Goal: Information Seeking & Learning: Learn about a topic

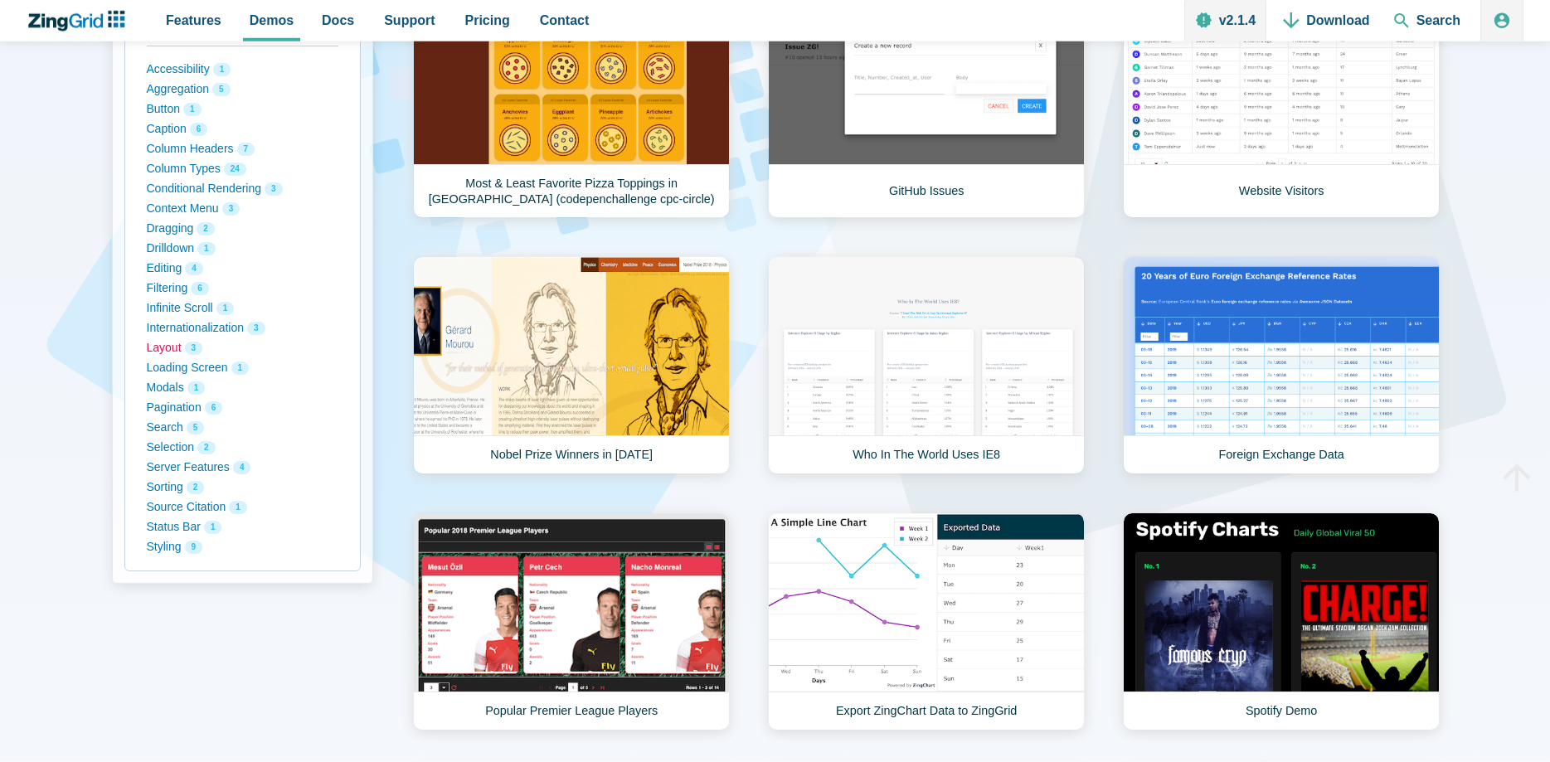
scroll to position [254, 0]
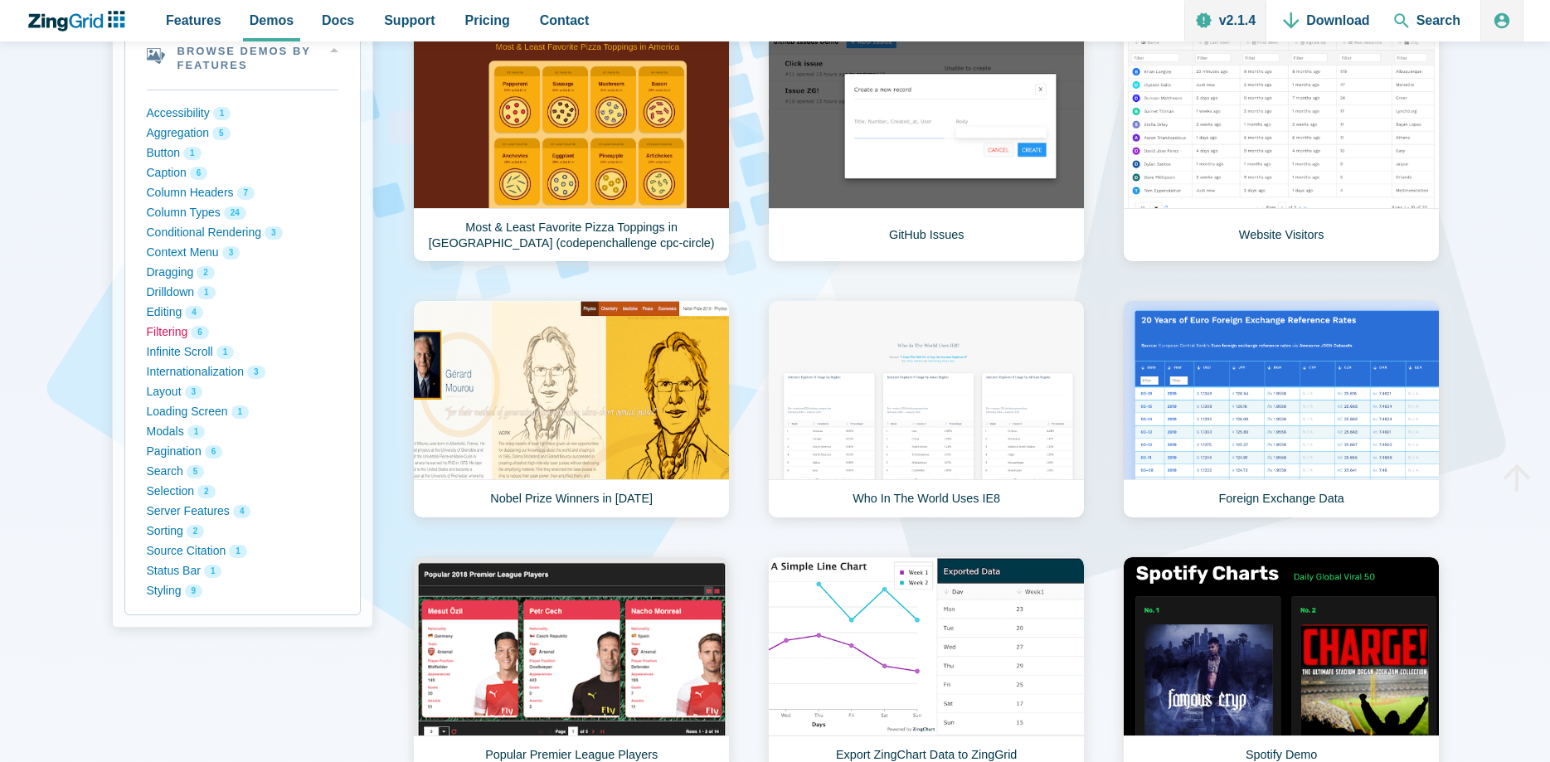
click at [167, 331] on button "Filtering 6" at bounding box center [243, 333] width 192 height 20
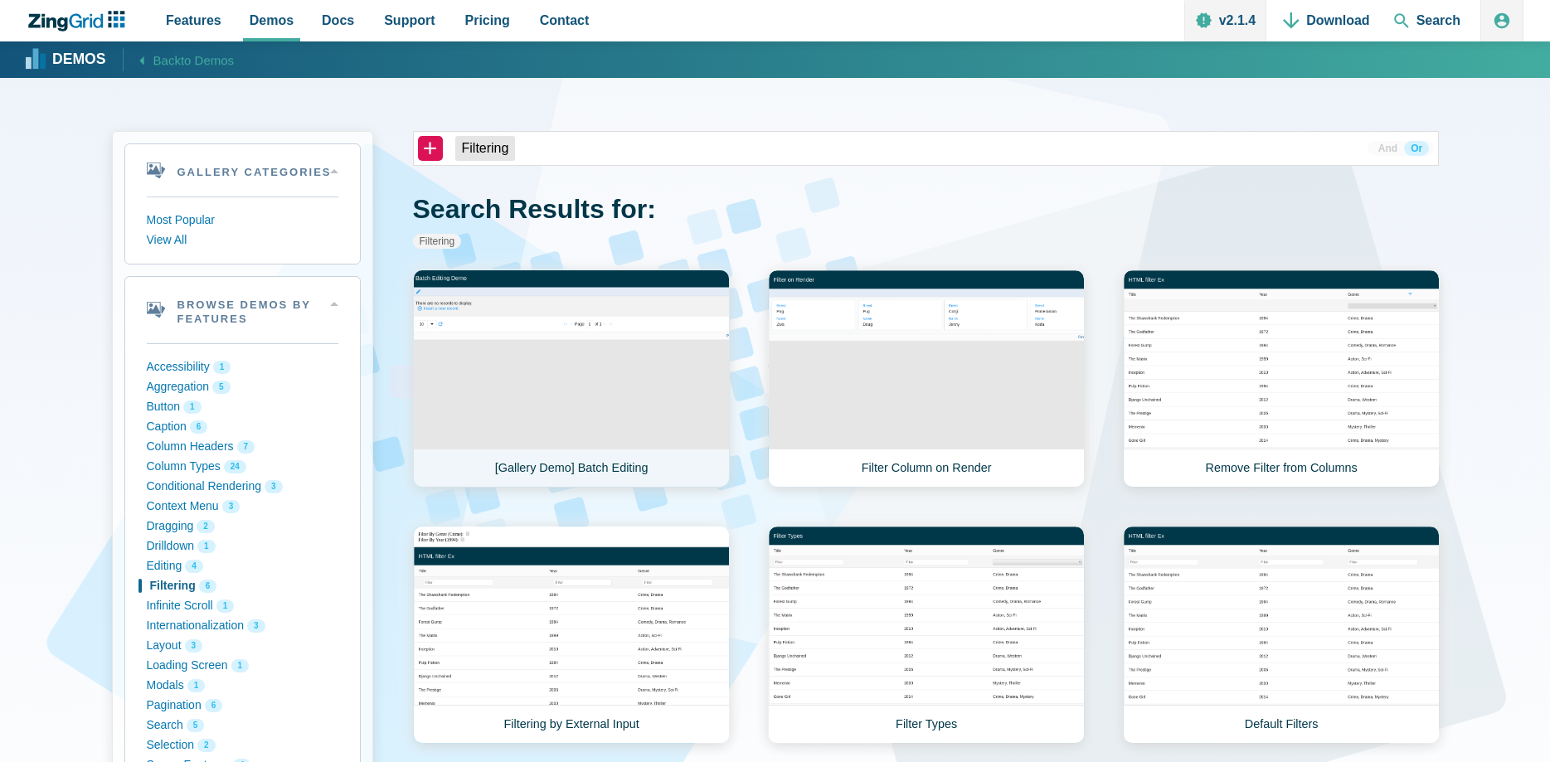
click at [591, 401] on link "[Gallery Demo] Batch Editing" at bounding box center [571, 378] width 317 height 218
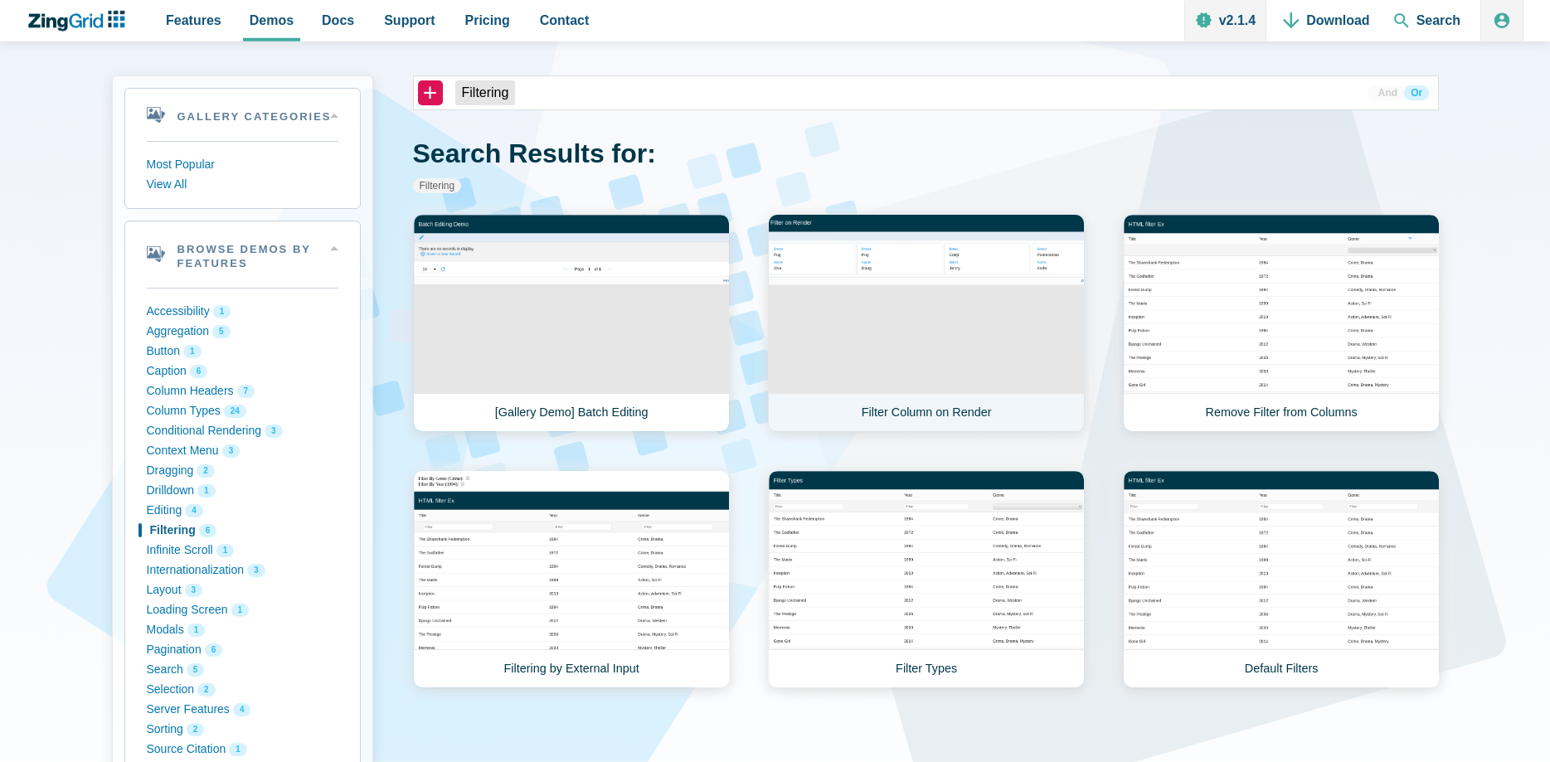
scroll to position [85, 0]
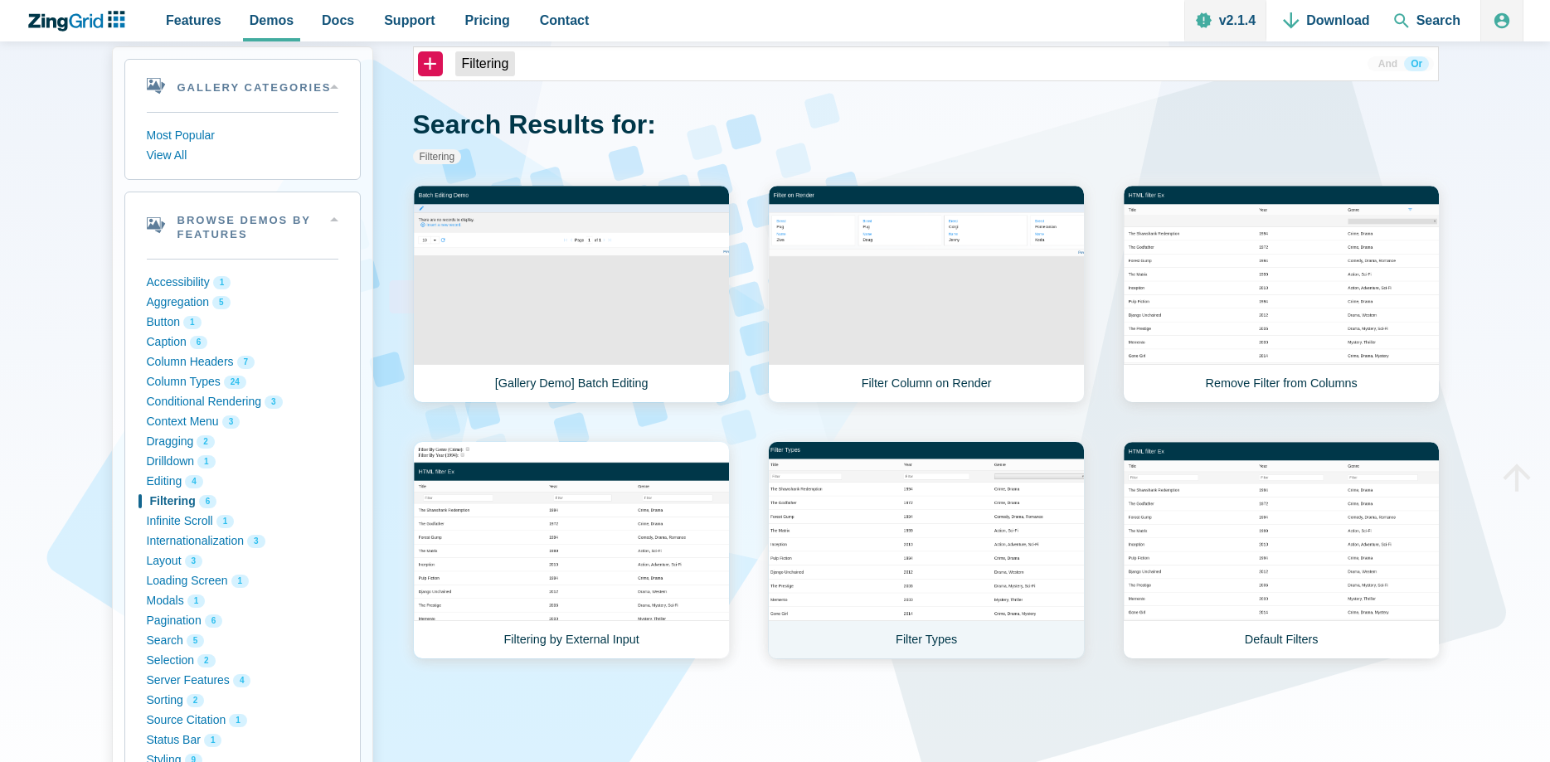
click at [929, 588] on link "Filter Types" at bounding box center [926, 550] width 317 height 218
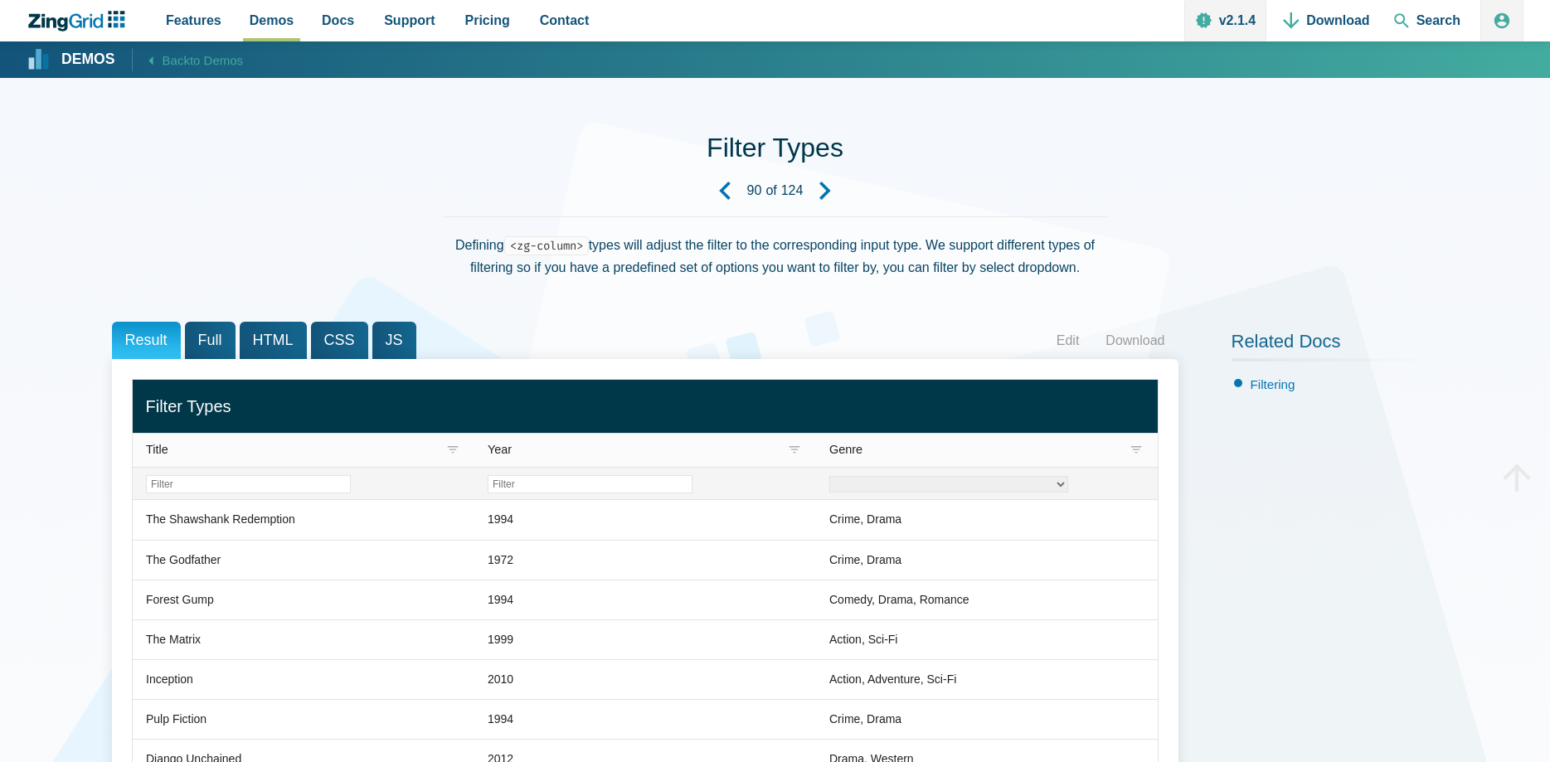
scroll to position [169, 0]
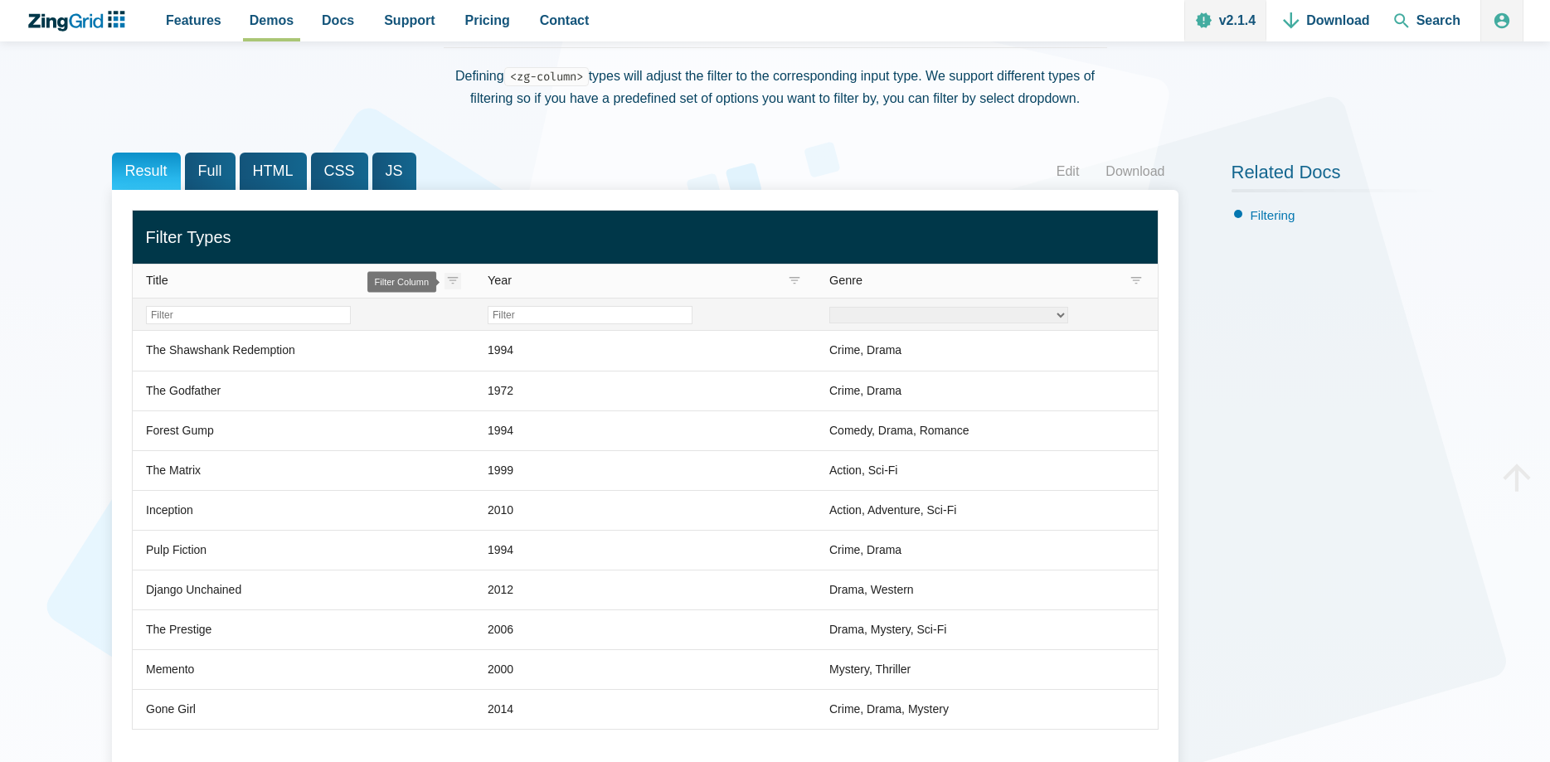
click at [454, 283] on zg-icon "filter" at bounding box center [452, 281] width 17 height 17
click at [284, 318] on input "Filter Title Column" at bounding box center [248, 315] width 205 height 18
click at [210, 174] on span "Full" at bounding box center [210, 171] width 51 height 37
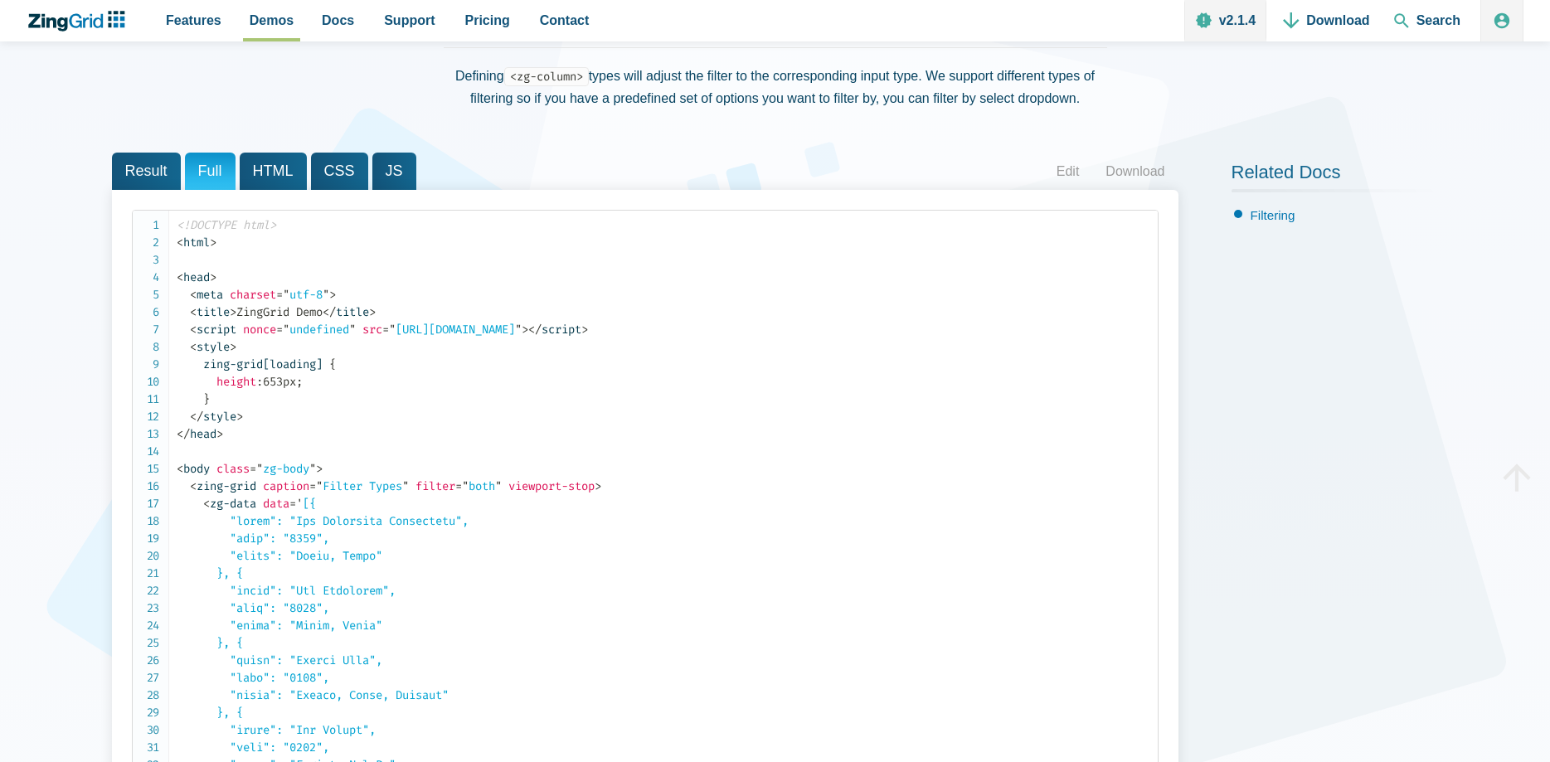
click at [149, 177] on span "Result" at bounding box center [146, 171] width 69 height 37
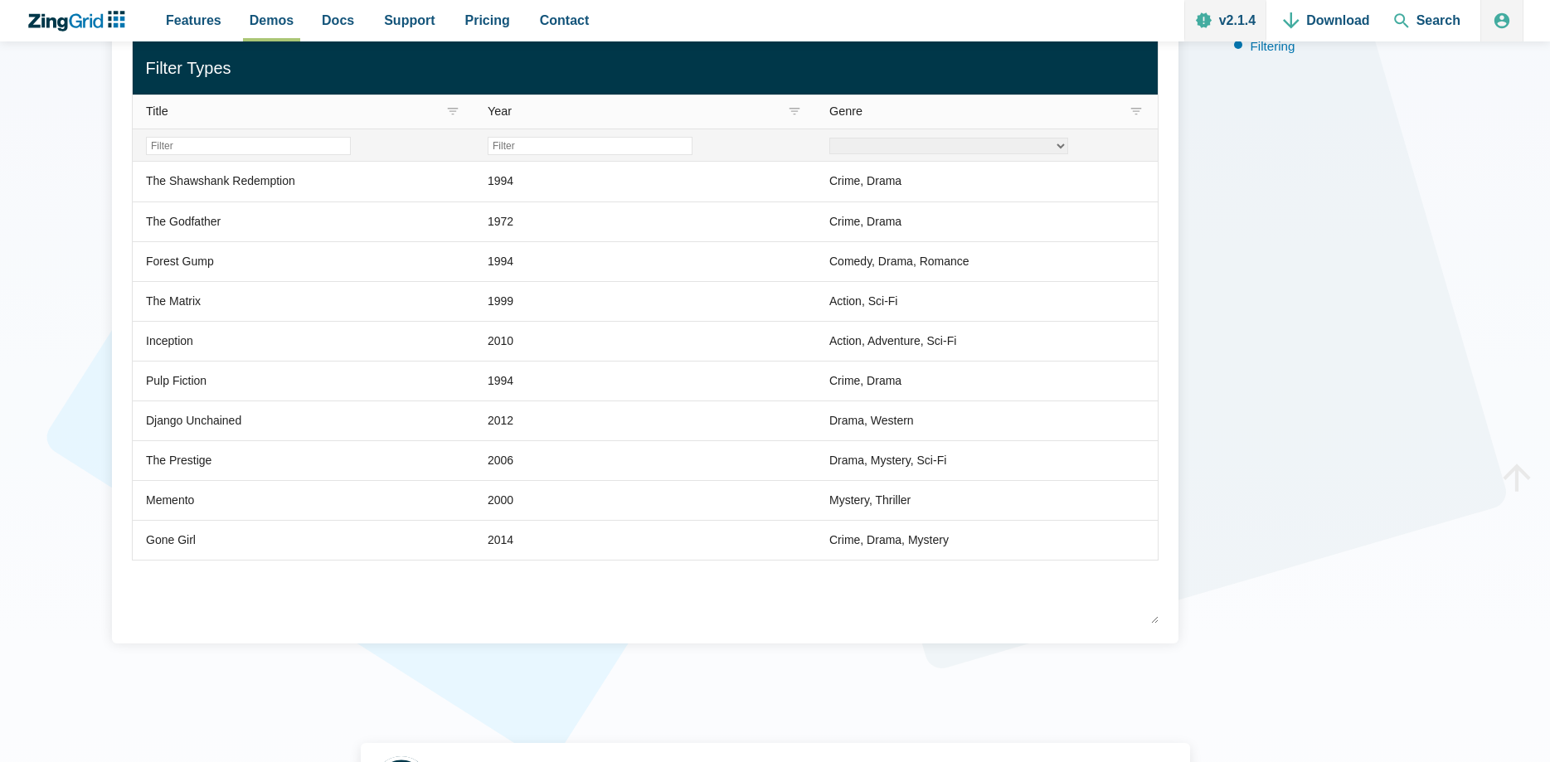
scroll to position [0, 0]
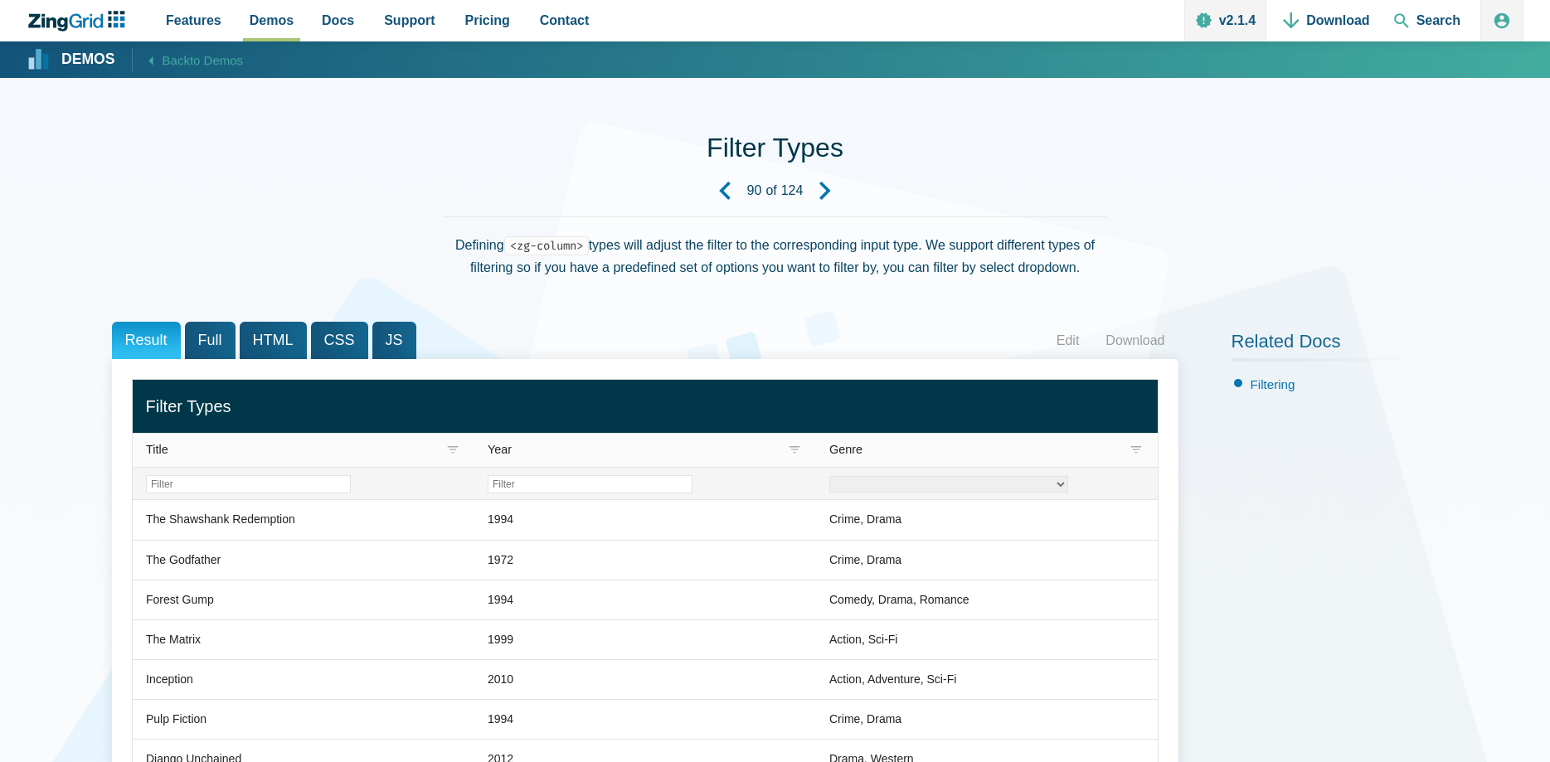
click at [824, 190] on icon "Next Demo" at bounding box center [825, 191] width 18 height 18
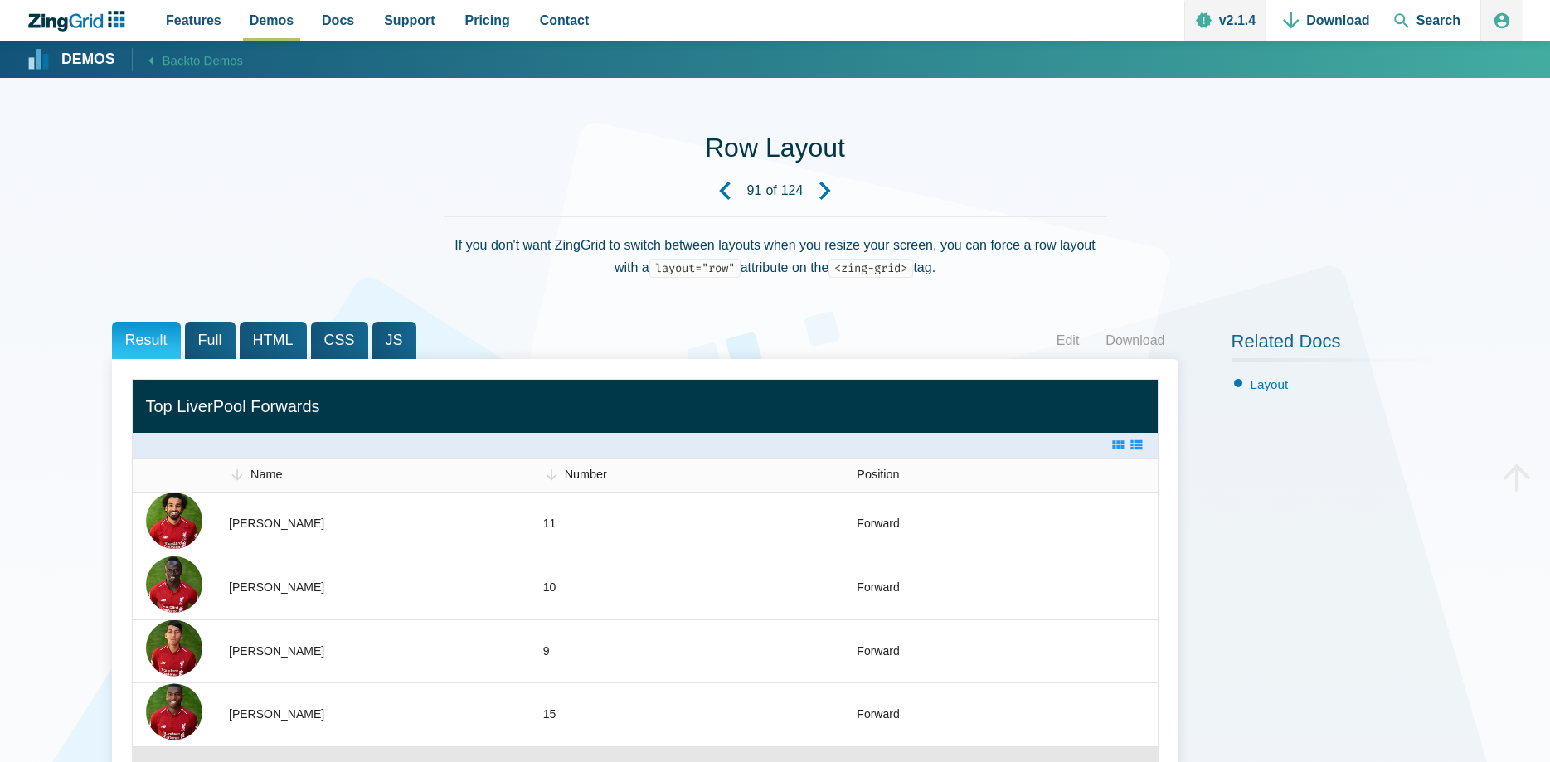
scroll to position [254, 0]
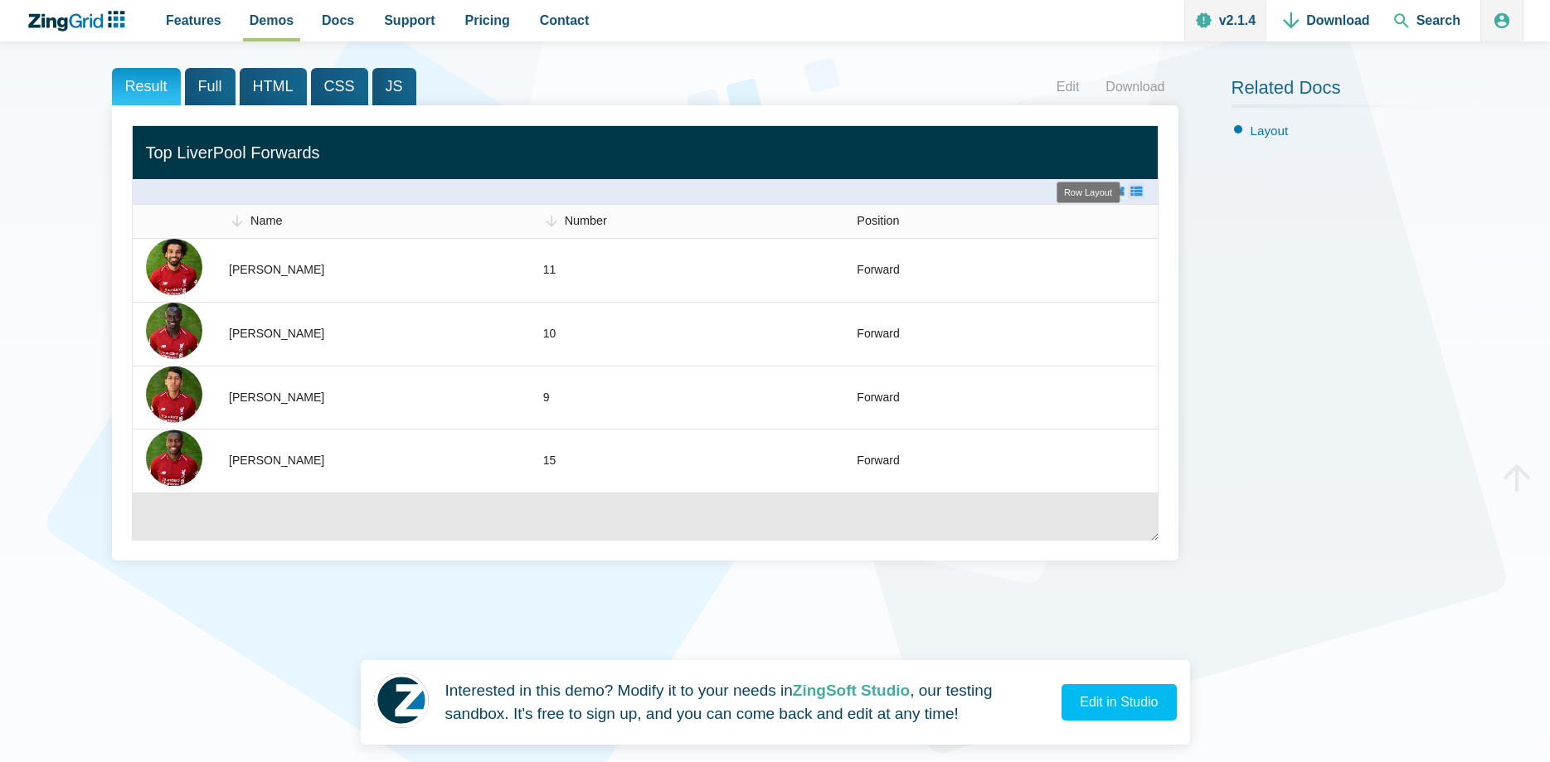
click at [1135, 192] on zg-icon "layoutrow" at bounding box center [1136, 191] width 17 height 17
click at [1115, 191] on zg-icon "layoutcard" at bounding box center [1117, 191] width 17 height 17
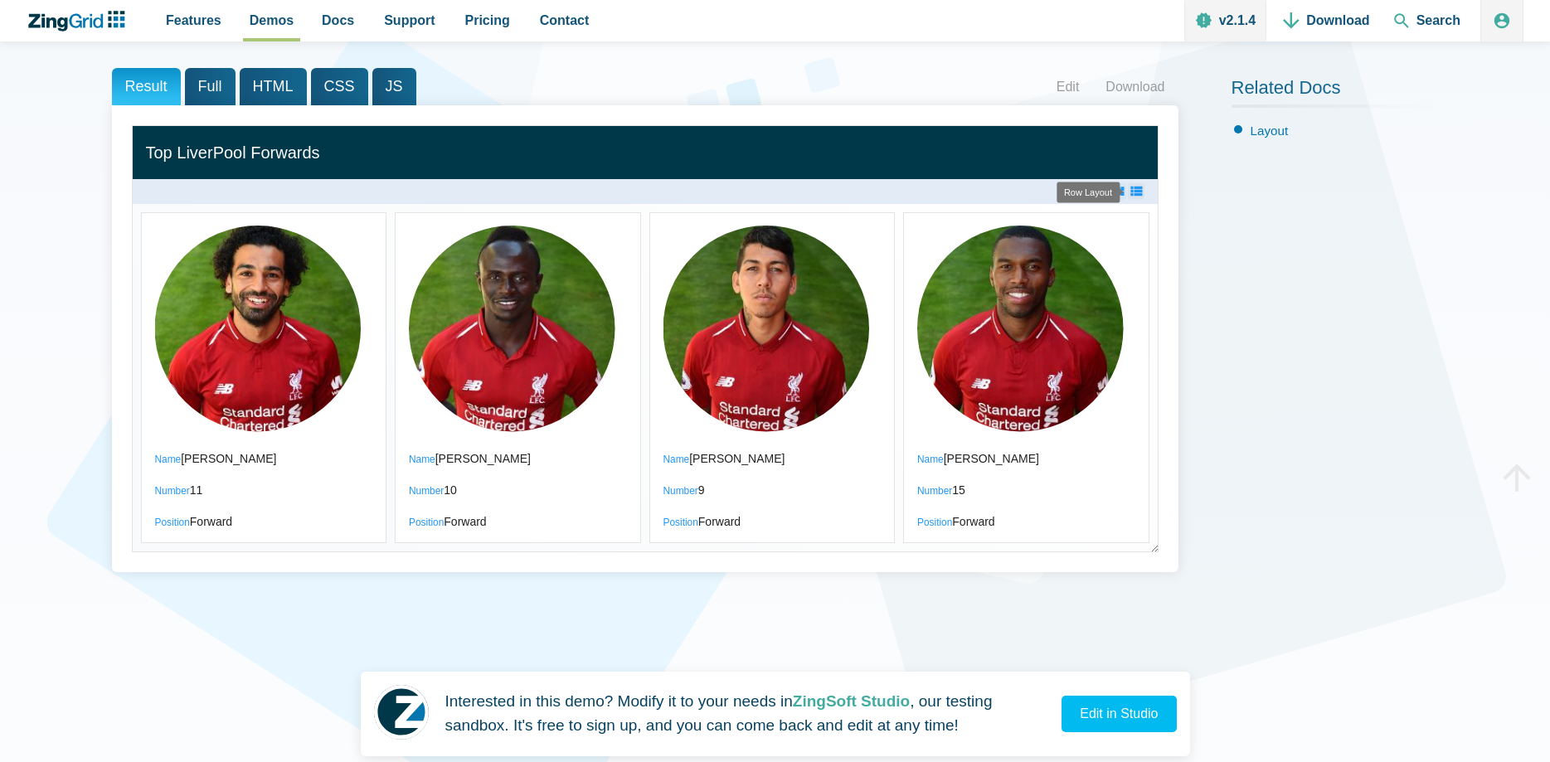
click at [1137, 192] on zg-icon "layoutrow" at bounding box center [1136, 191] width 17 height 17
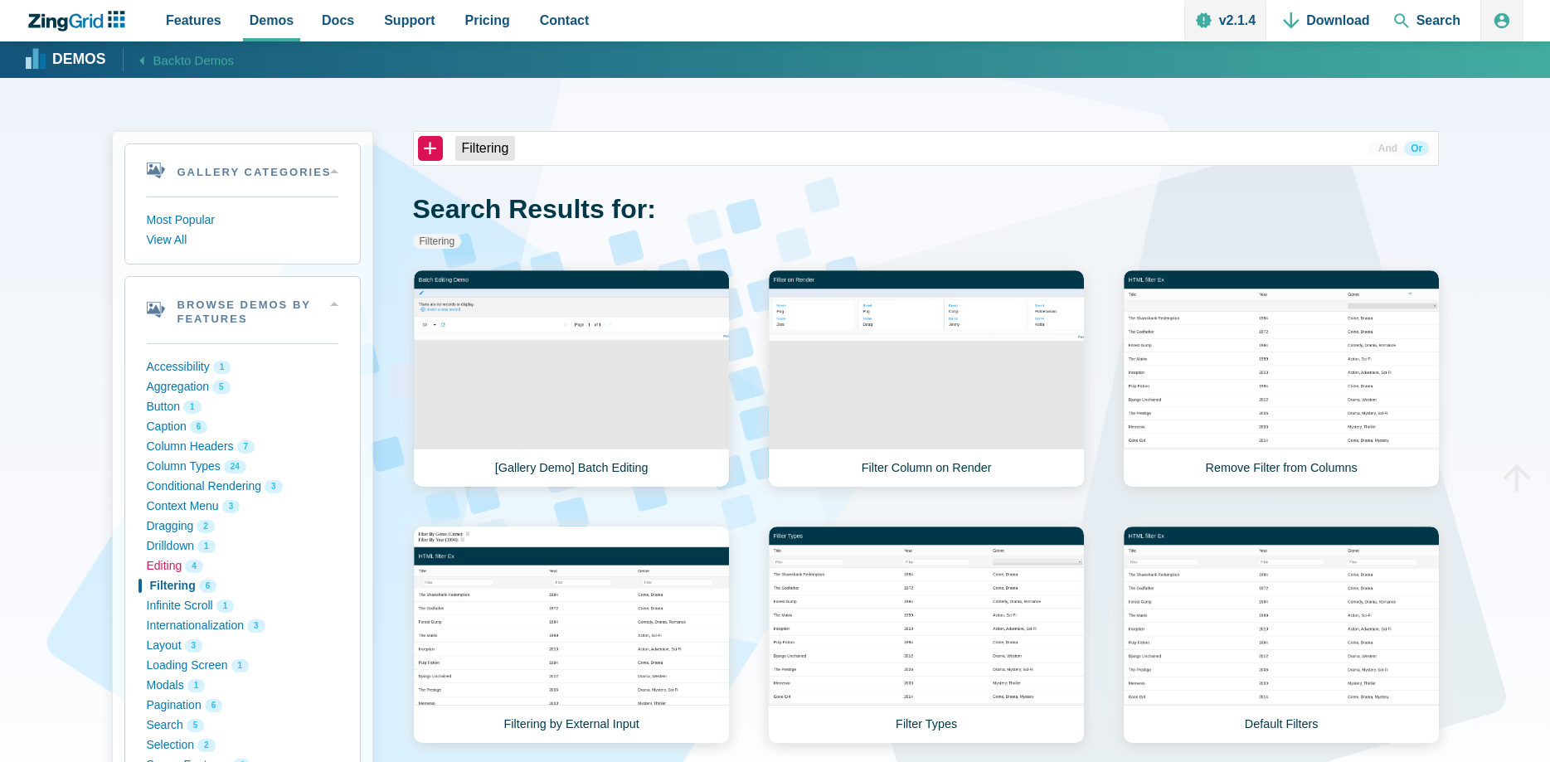
scroll to position [85, 0]
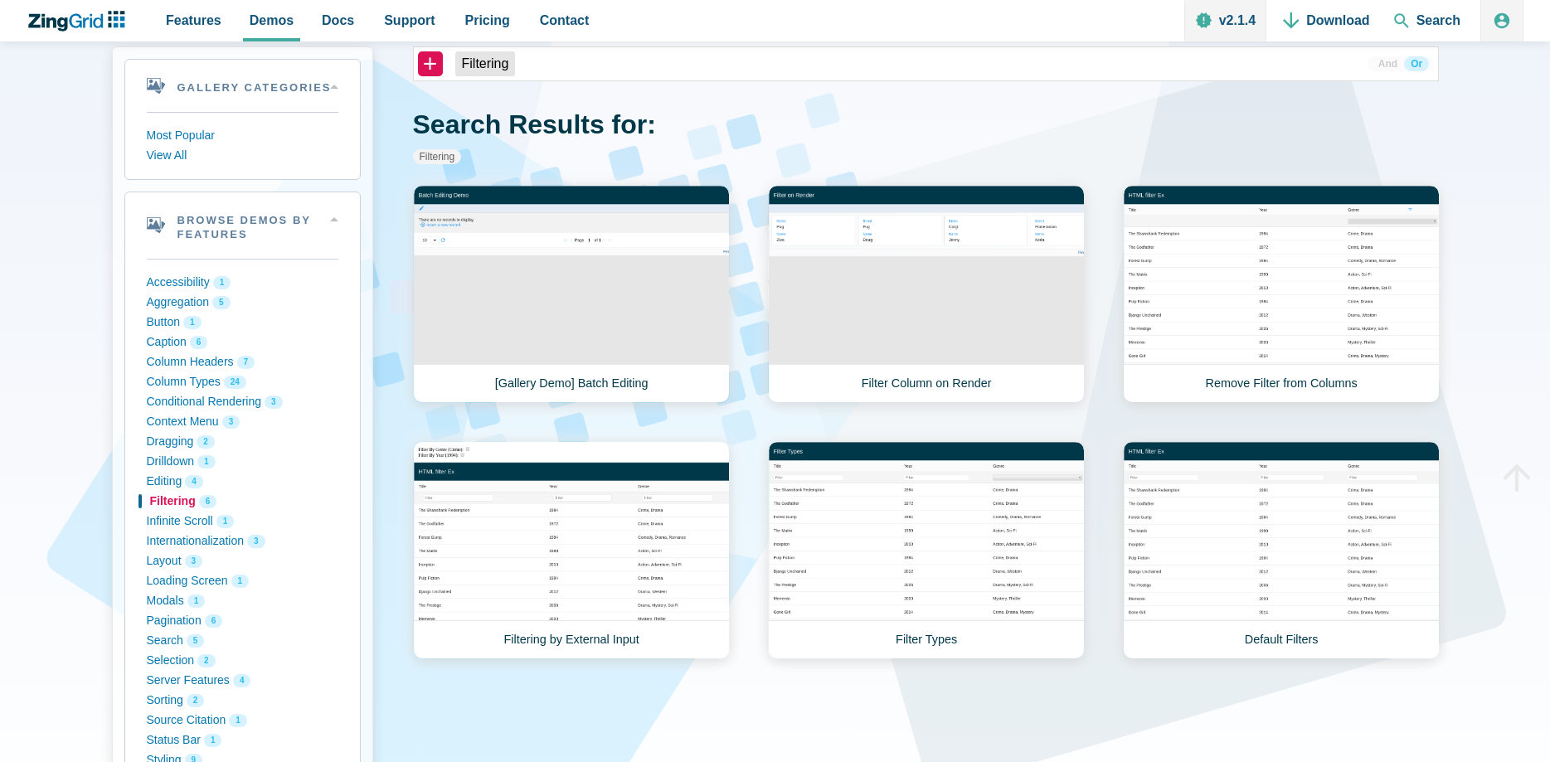
click at [159, 500] on button "Filtering 6" at bounding box center [243, 502] width 192 height 20
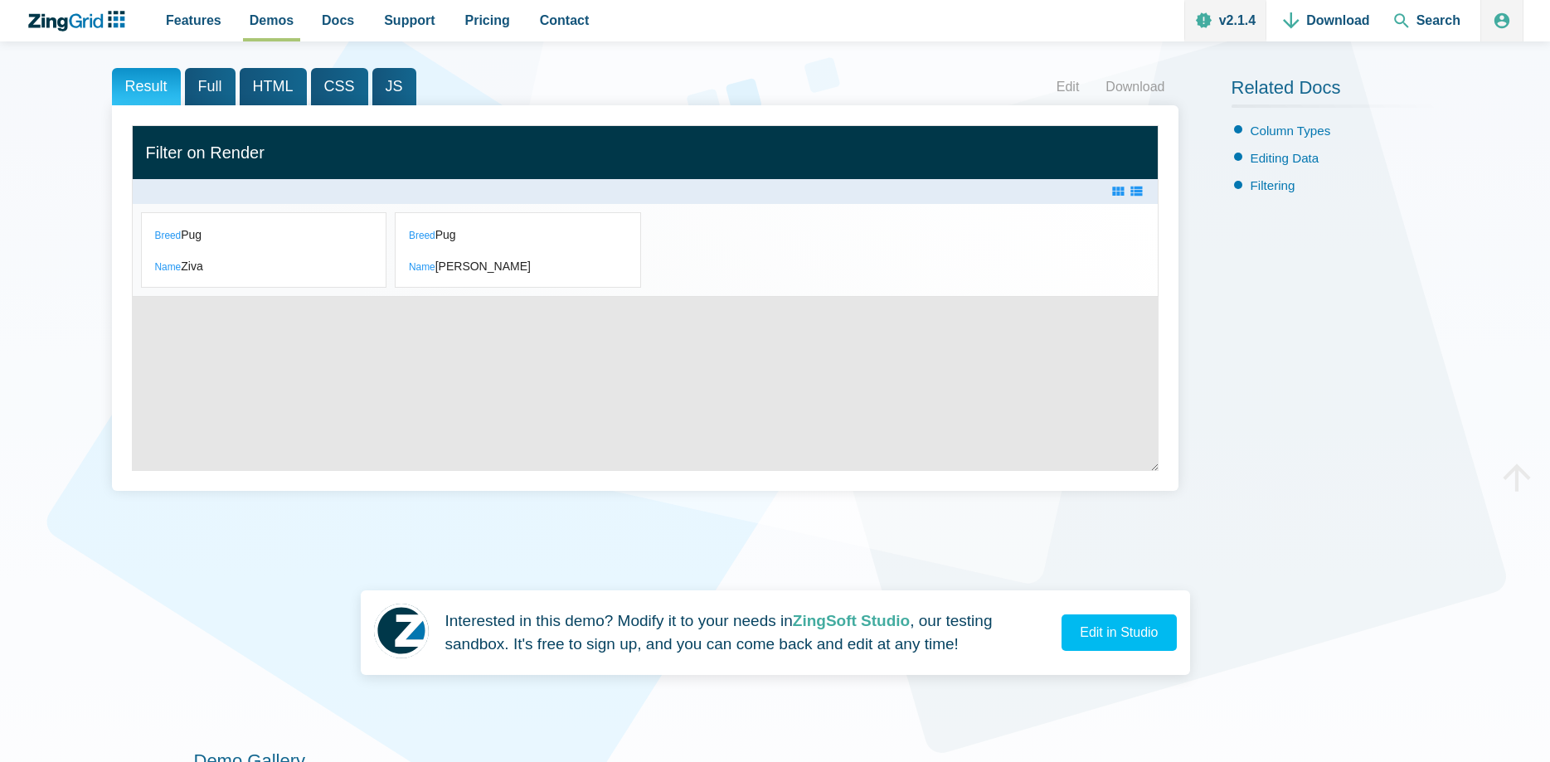
scroll to position [254, 0]
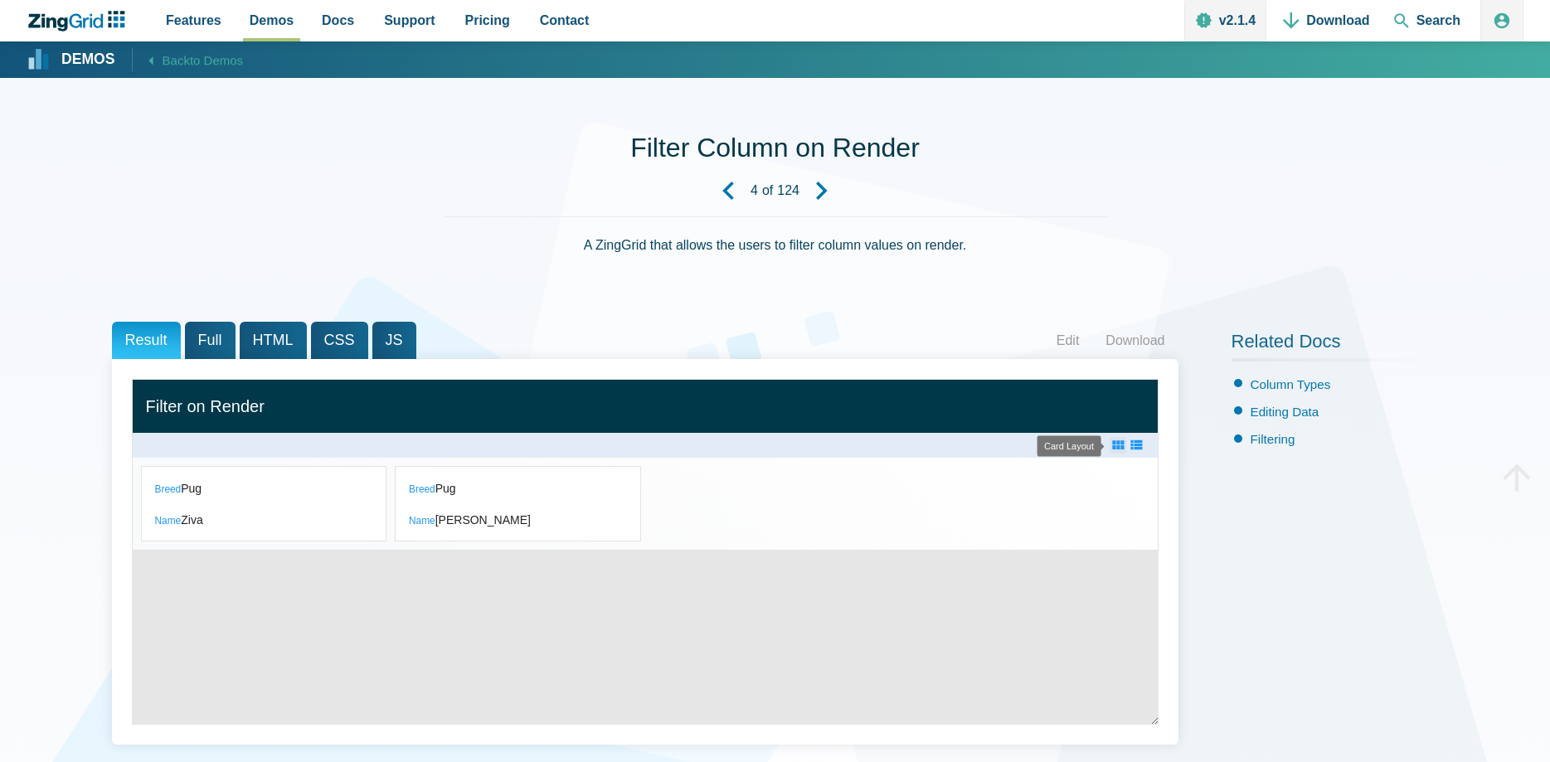
scroll to position [254, 0]
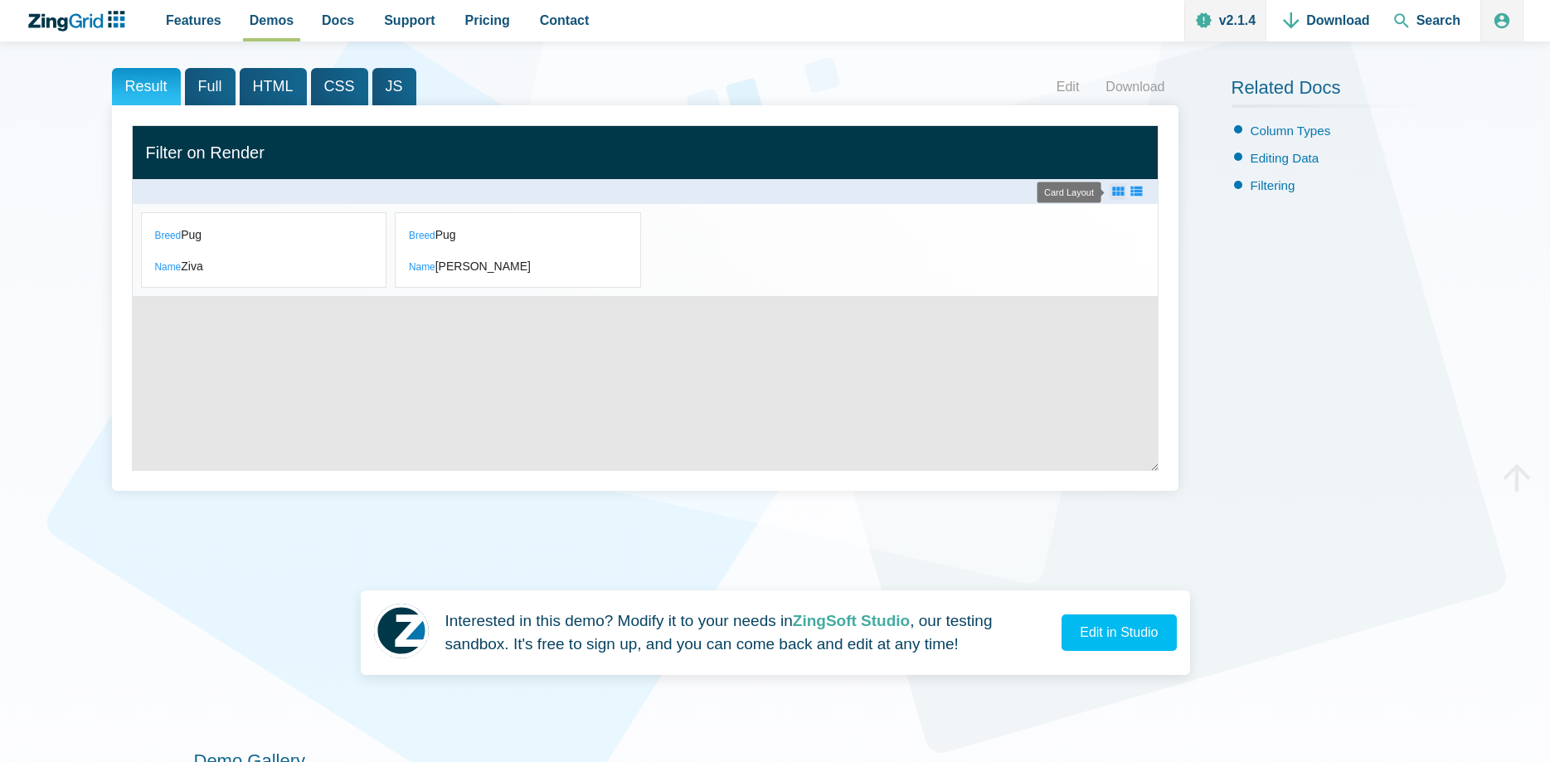
click at [1122, 193] on zg-icon "layoutcard" at bounding box center [1117, 191] width 17 height 17
click at [1134, 191] on zg-icon "layoutrow" at bounding box center [1136, 191] width 17 height 17
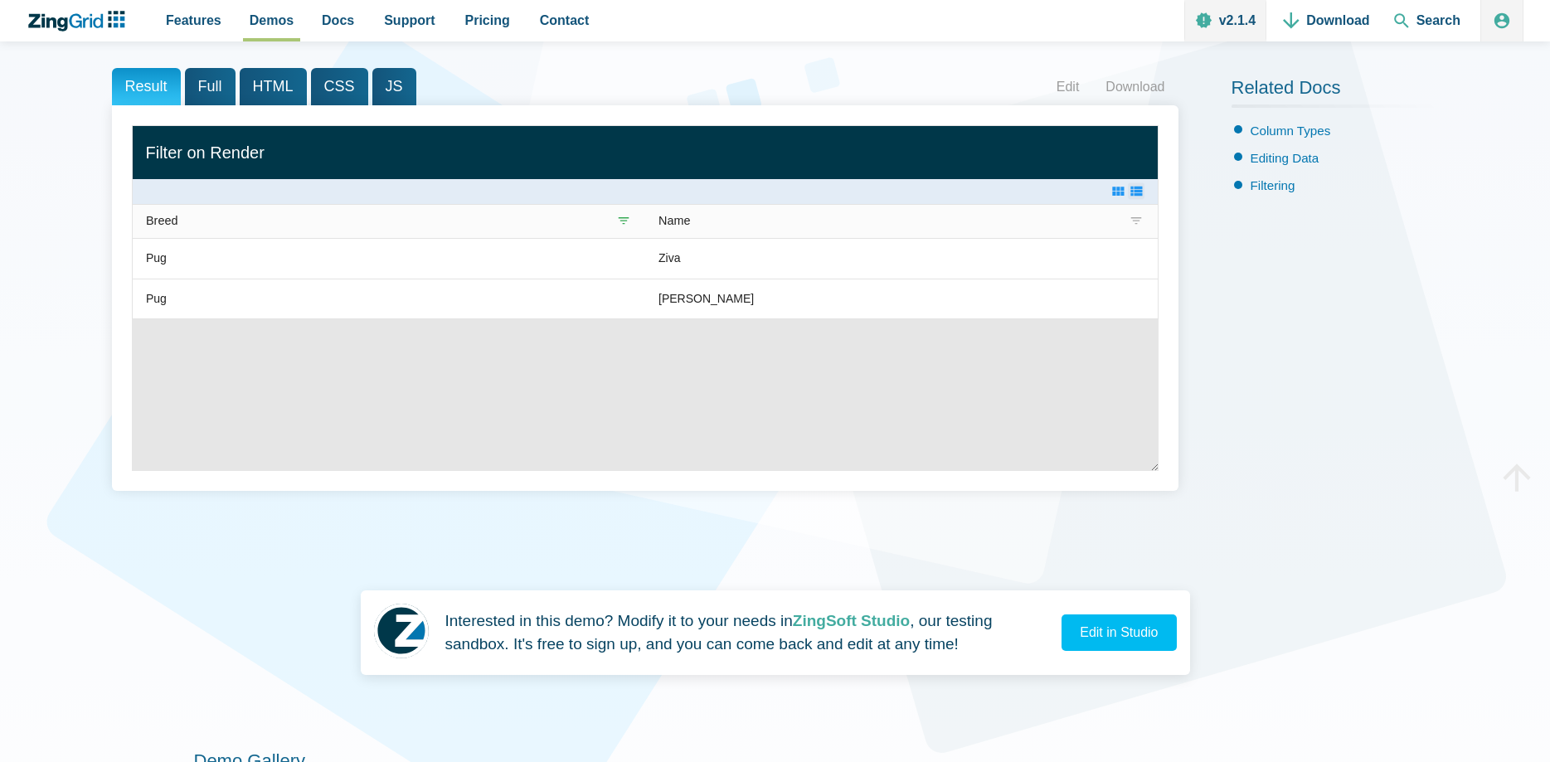
click at [1134, 191] on zg-icon "layoutrow" at bounding box center [1136, 191] width 17 height 17
click at [1117, 192] on zg-icon "layoutcard" at bounding box center [1117, 191] width 17 height 17
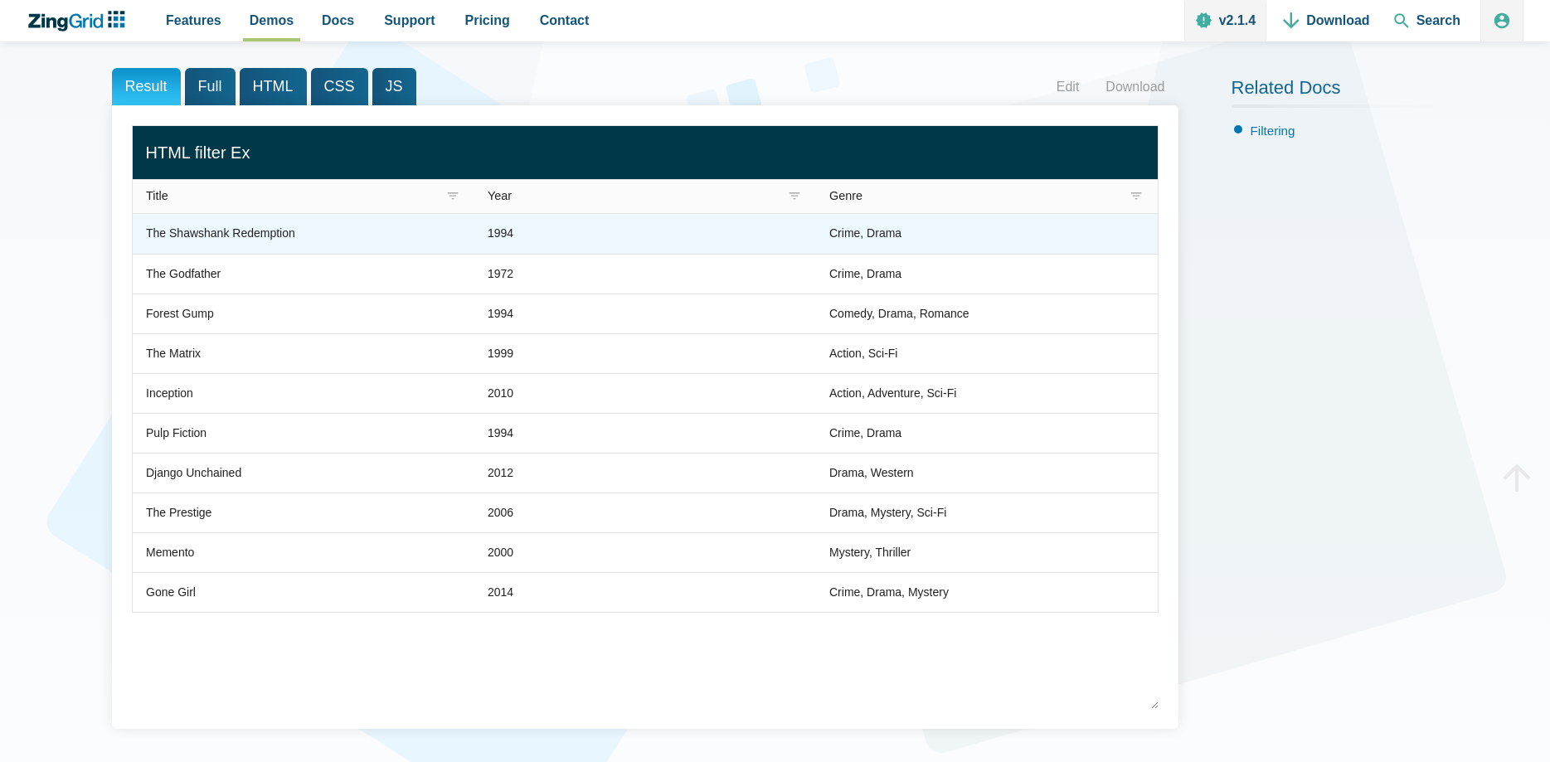
scroll to position [254, 0]
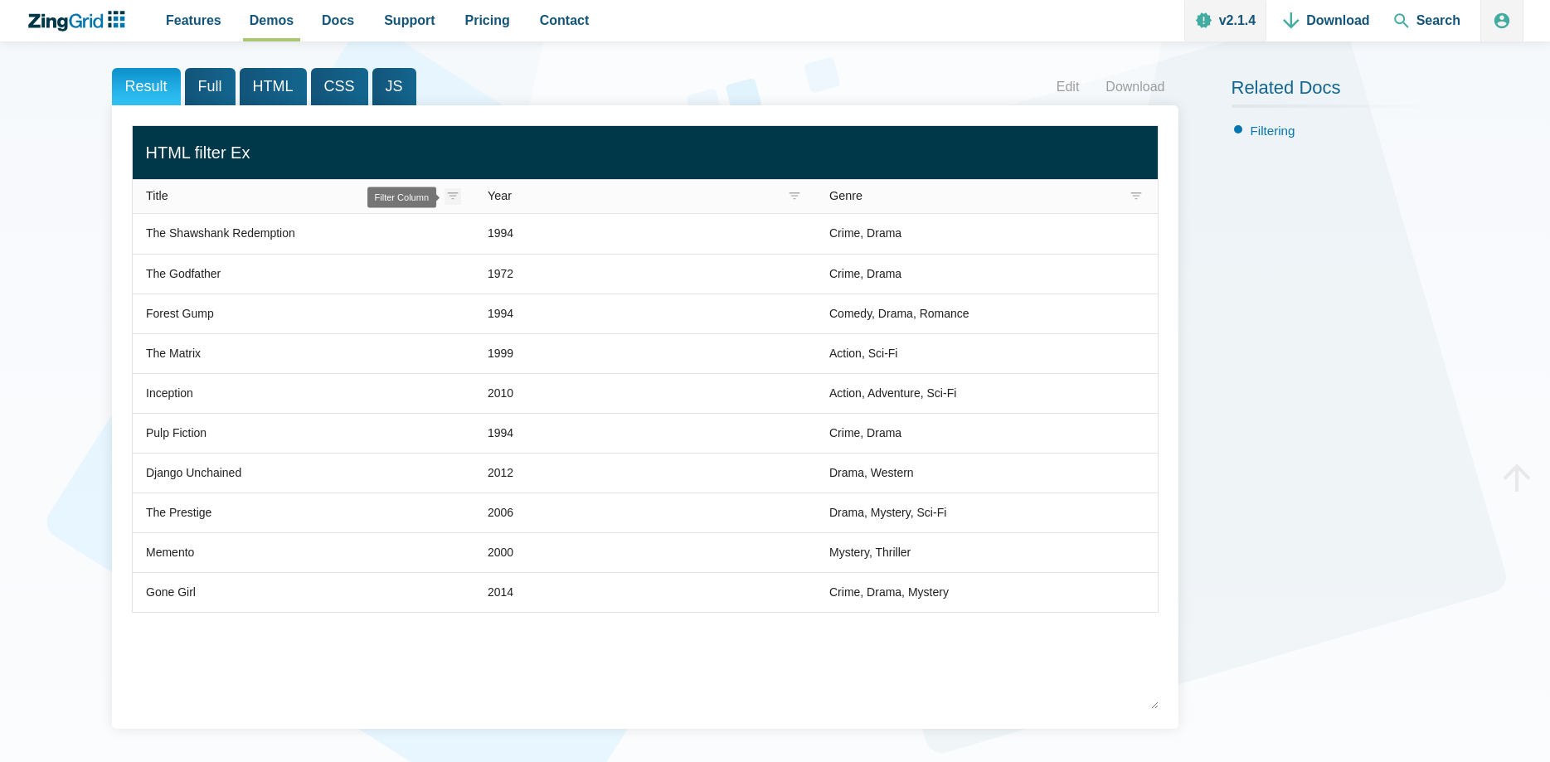
click at [449, 194] on zg-icon "filter" at bounding box center [452, 196] width 17 height 17
click at [450, 243] on select "None ────────── Empty Not Empty ────────── Equals Does Not Equal Contains Does …" at bounding box center [544, 251] width 189 height 16
click at [633, 251] on select "None ────────── Empty Not Empty ────────── Equals Does Not Equal Contains Does …" at bounding box center [544, 251] width 189 height 16
click at [509, 278] on input "App Content" at bounding box center [544, 272] width 189 height 16
click at [450, 243] on select "None ────────── Empty Not Empty ────────── Equals Does Not Equal Contains Does …" at bounding box center [544, 251] width 189 height 16
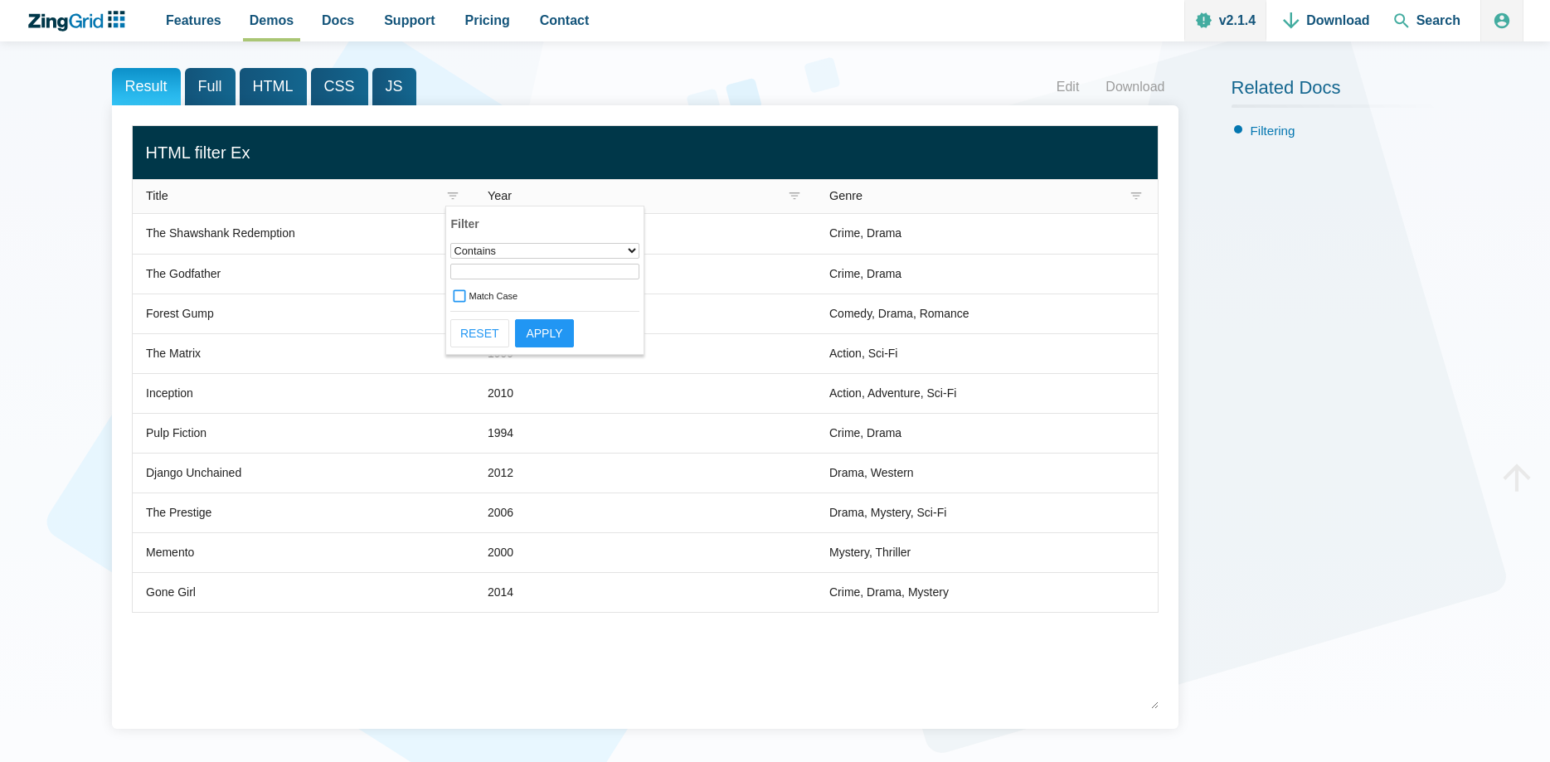
click at [583, 195] on div "Year" at bounding box center [567, 196] width 158 height 13
click at [1134, 199] on zg-icon "filter" at bounding box center [1136, 196] width 17 height 17
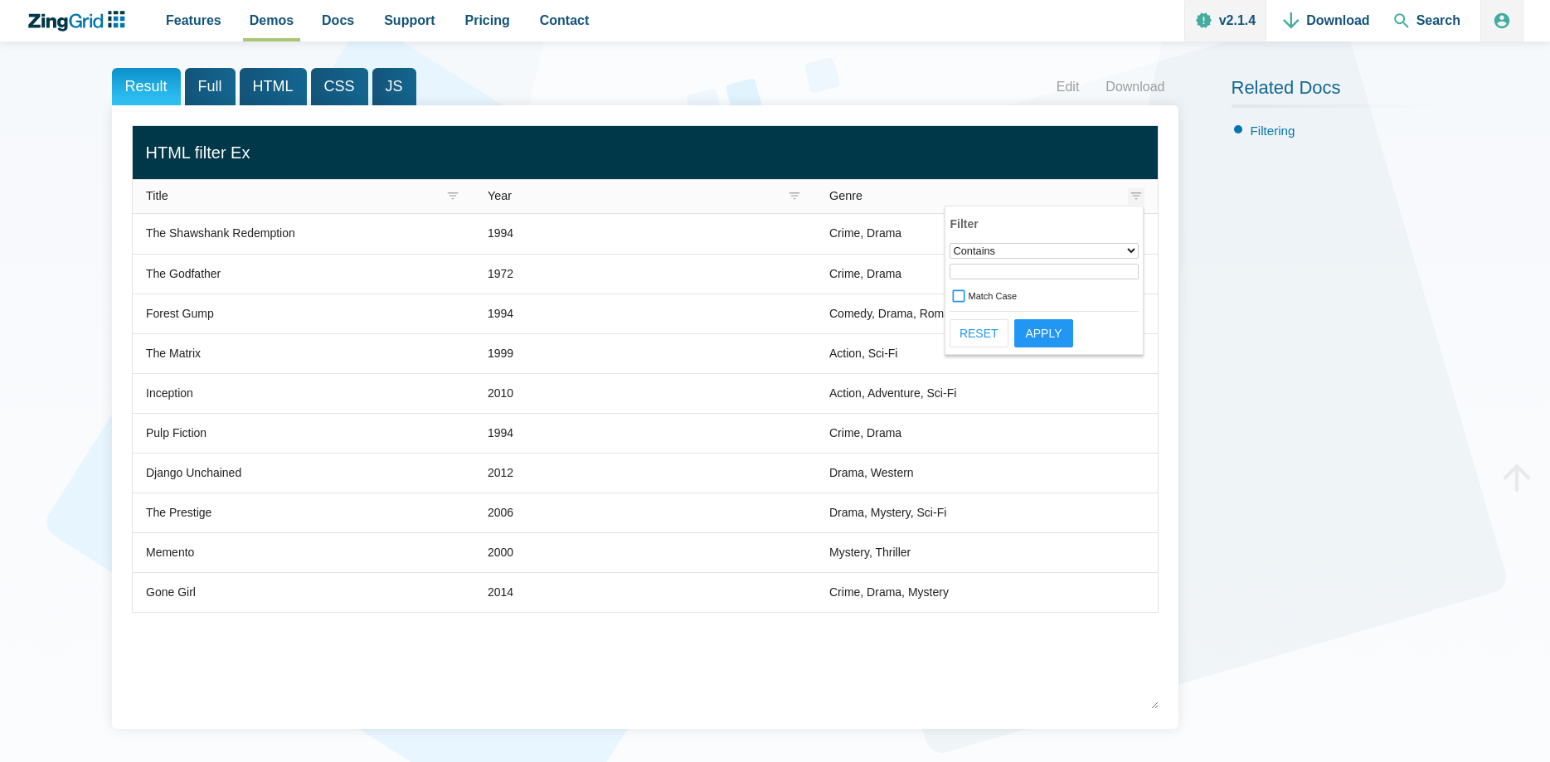
click at [1134, 199] on zg-icon "filter" at bounding box center [1136, 196] width 17 height 17
click at [200, 90] on span "Full" at bounding box center [210, 86] width 51 height 37
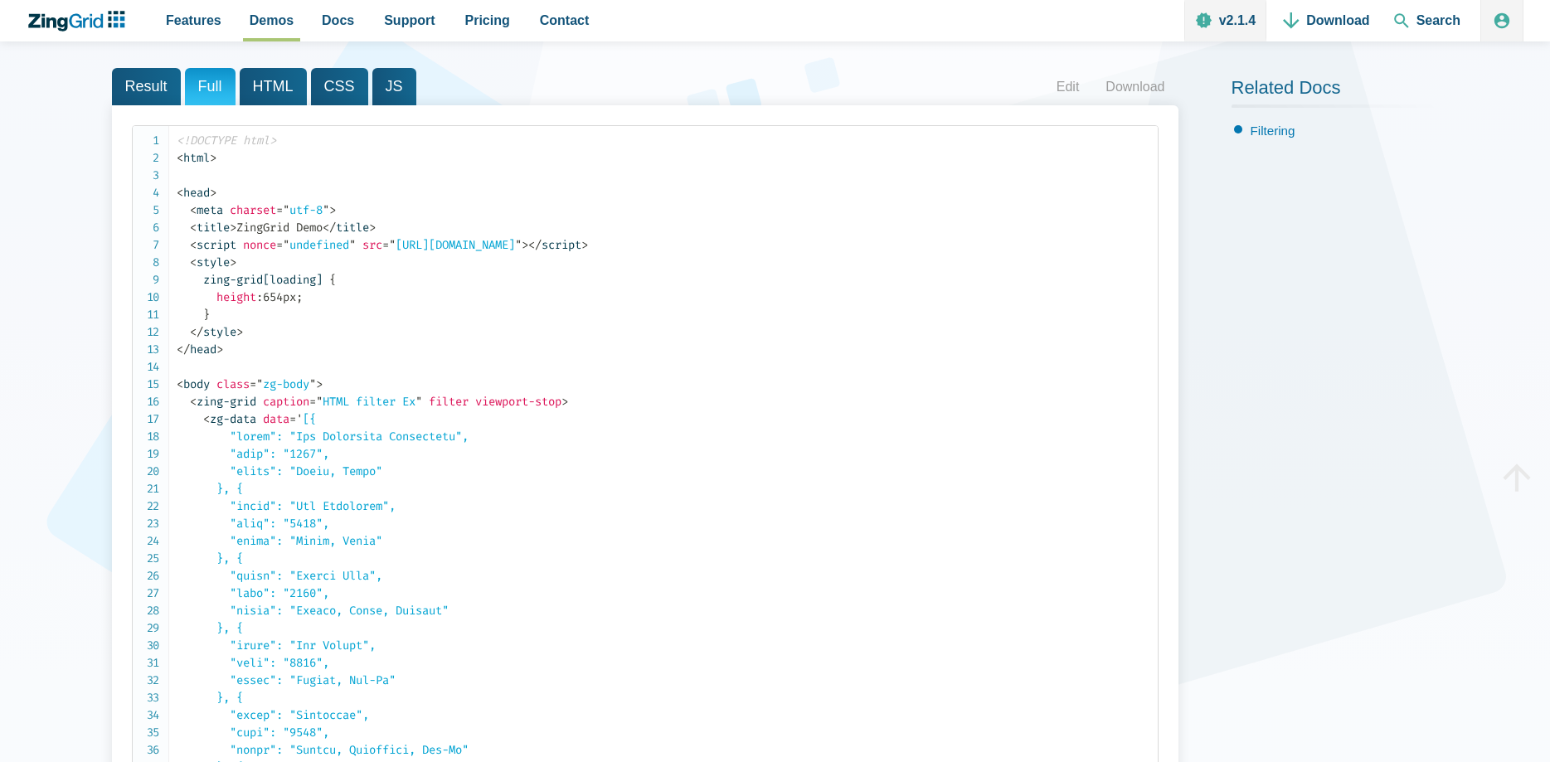
click at [268, 90] on span "HTML" at bounding box center [273, 86] width 67 height 37
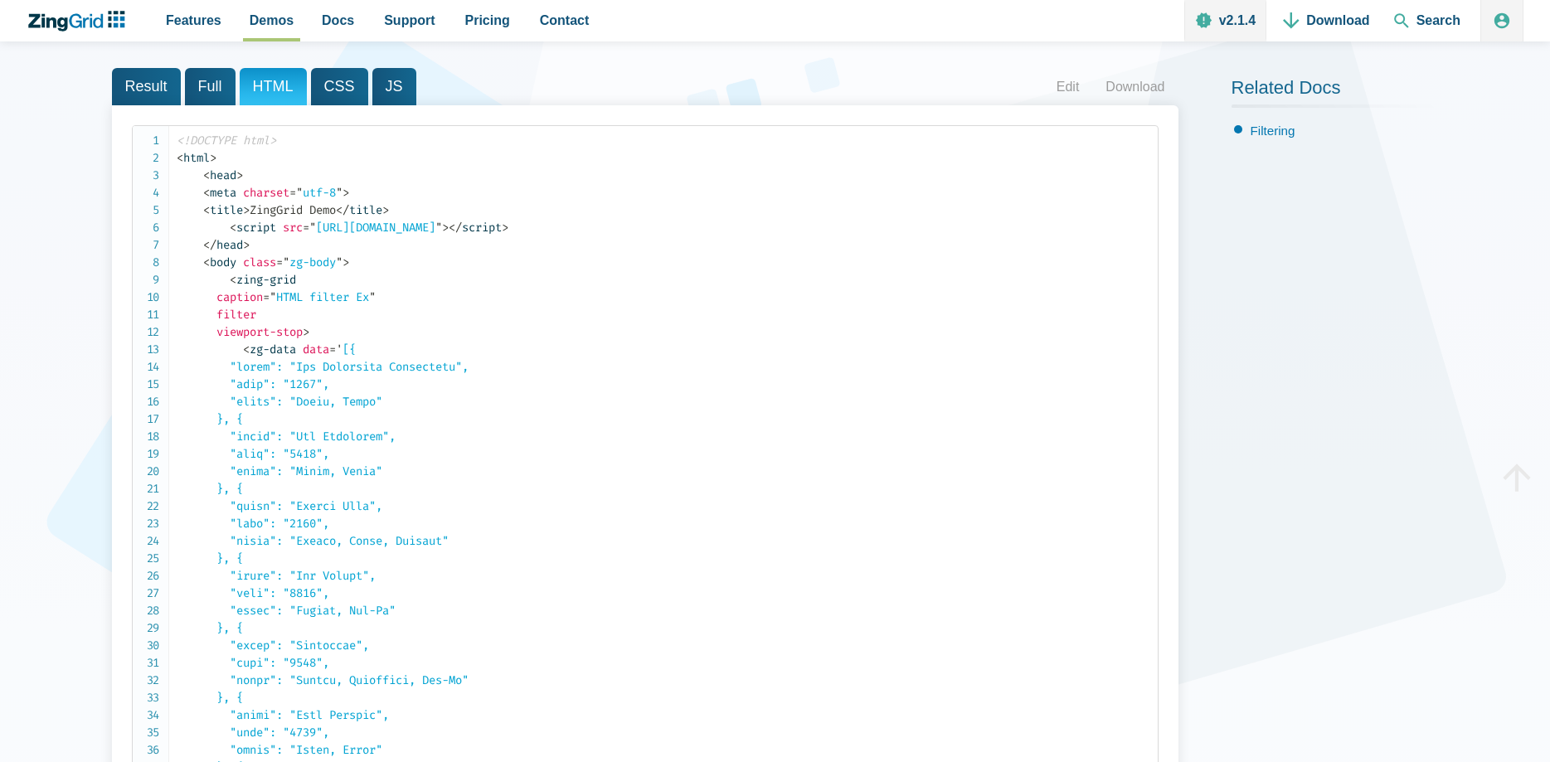
click at [336, 88] on span "CSS" at bounding box center [339, 86] width 57 height 37
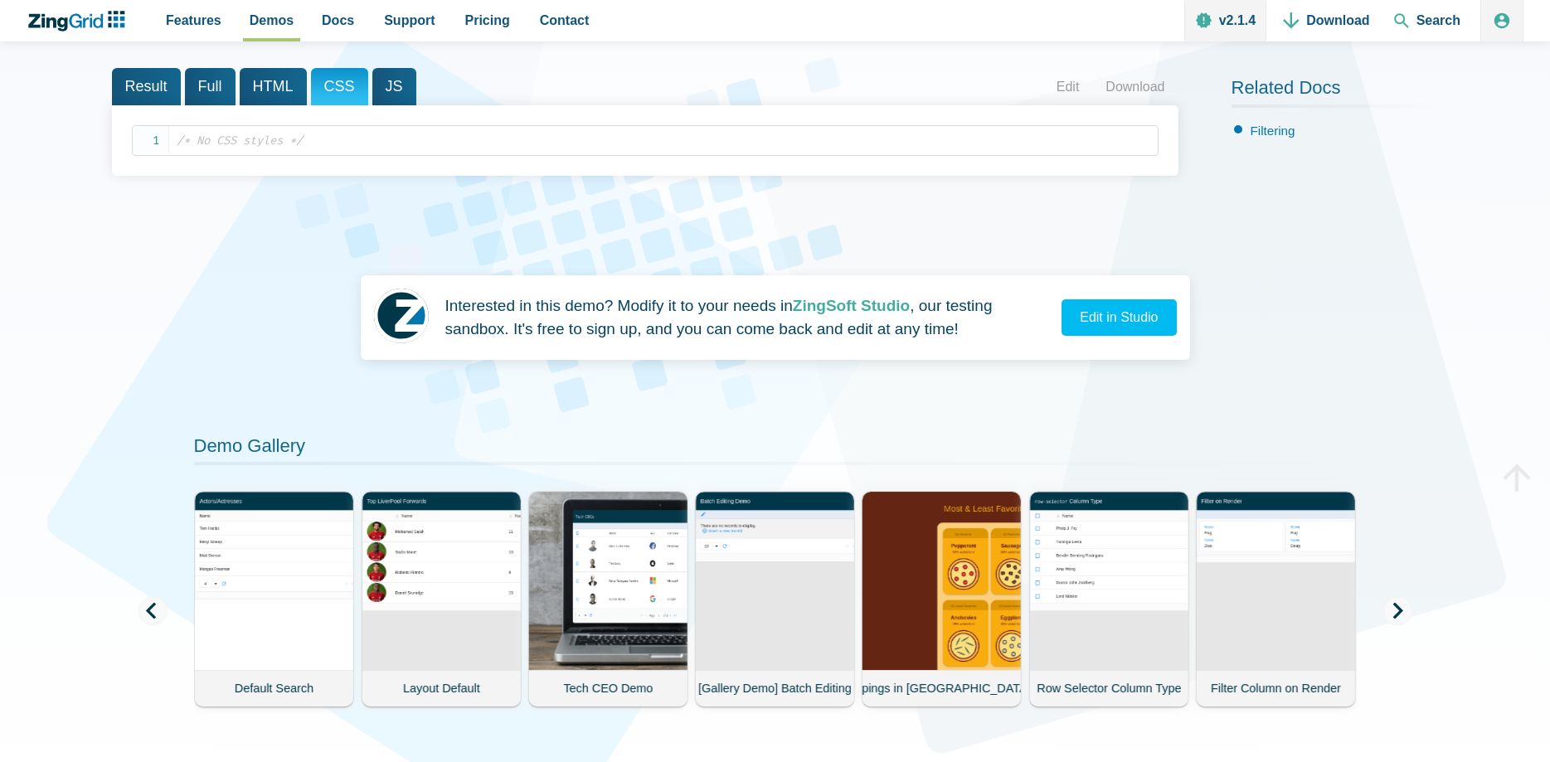
click at [385, 88] on span "JS" at bounding box center [394, 86] width 44 height 37
click at [141, 78] on span "Result" at bounding box center [146, 86] width 69 height 37
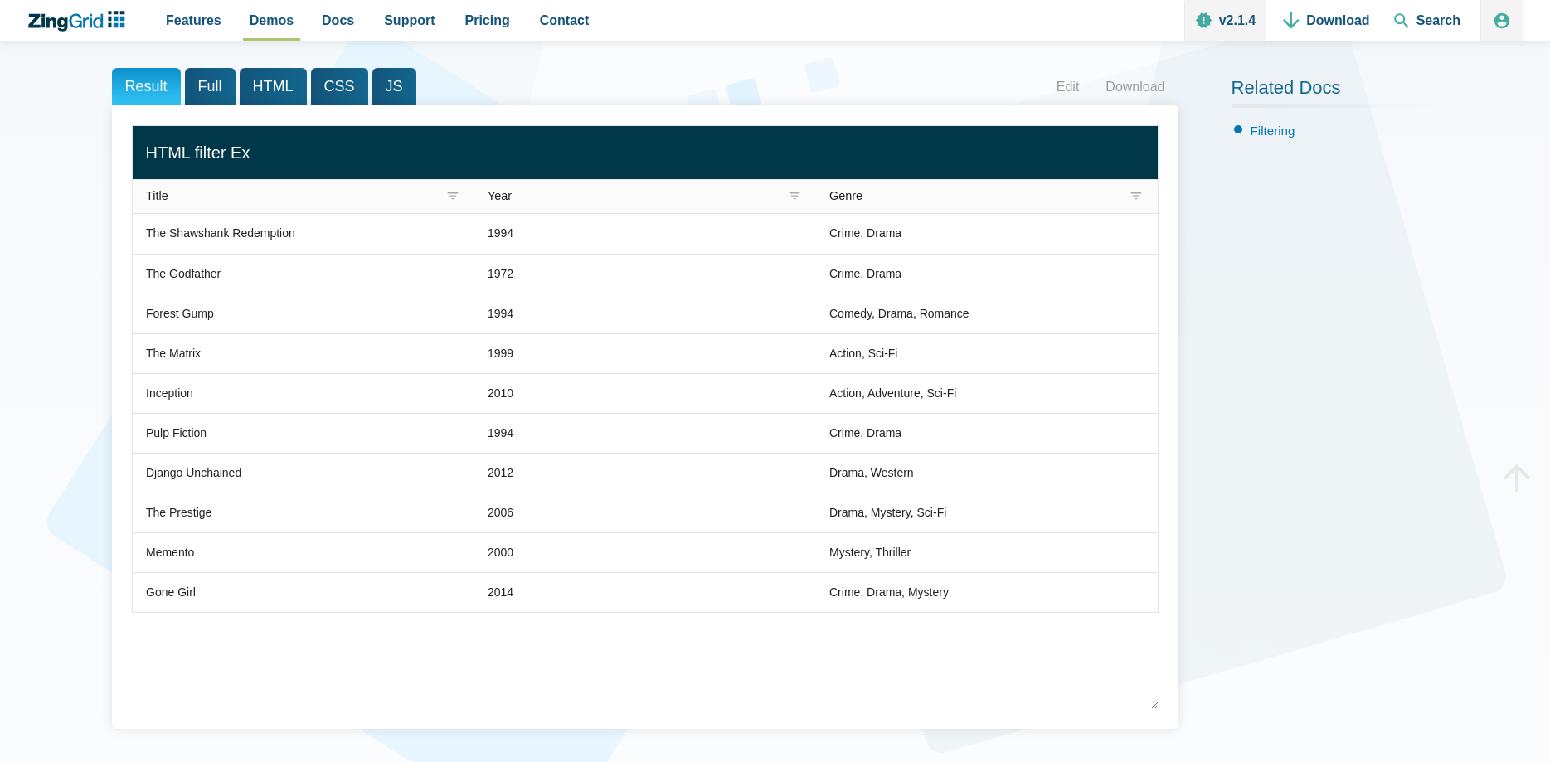
click at [845, 199] on span "Genre" at bounding box center [845, 195] width 33 height 13
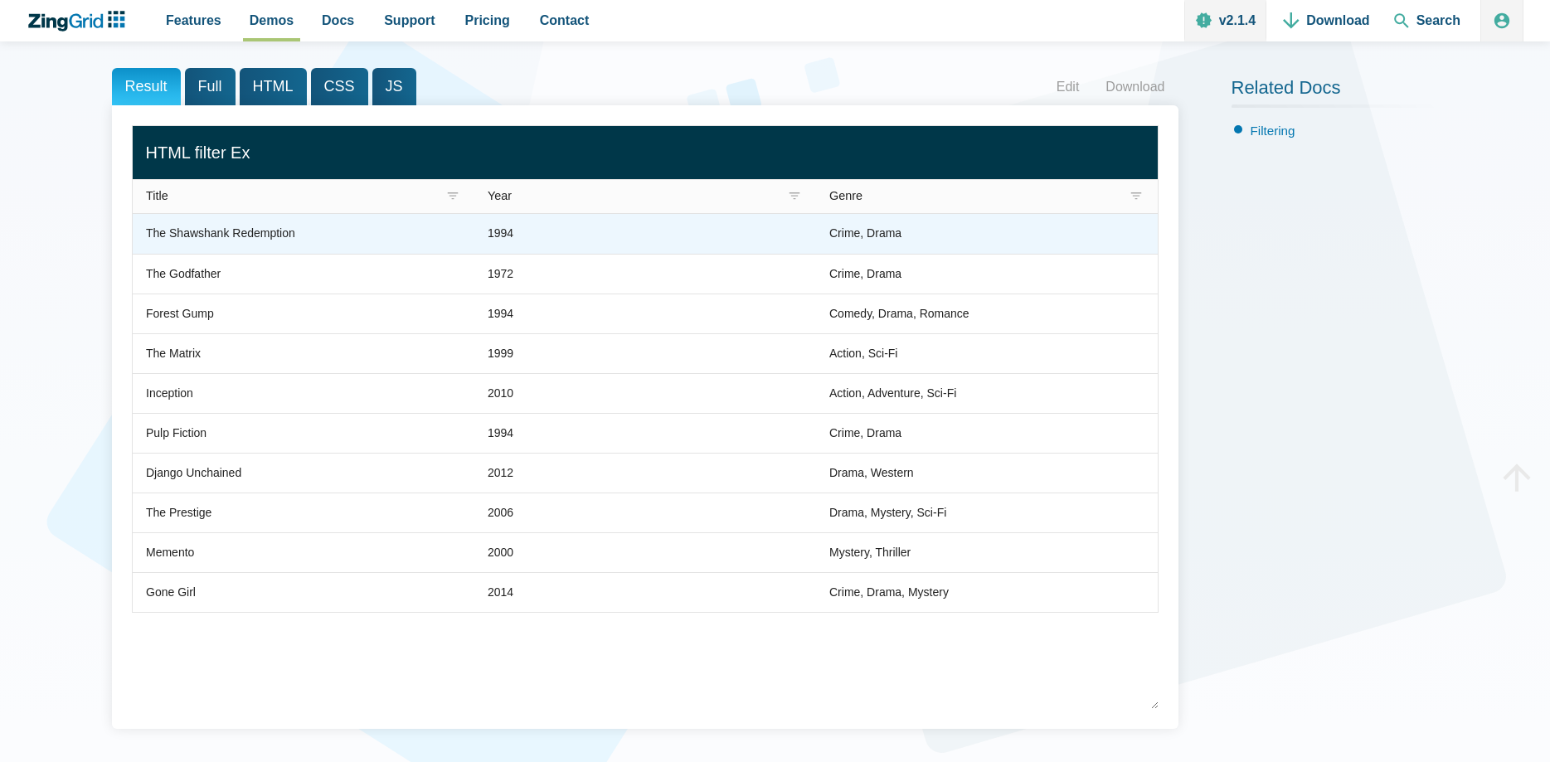
click at [842, 234] on div "Crime, Drama" at bounding box center [865, 234] width 72 height 20
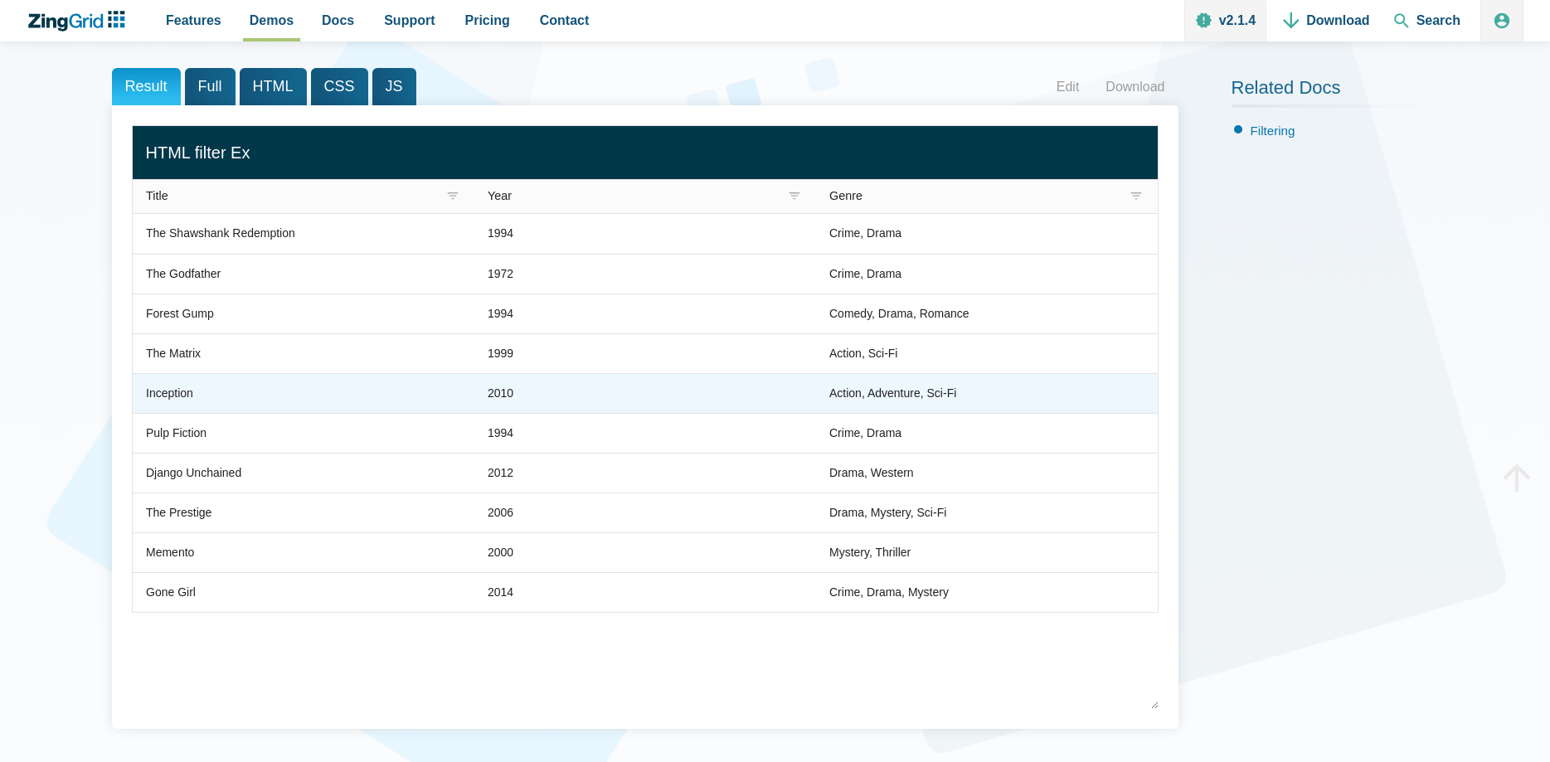
click at [923, 391] on div "Action, Adventure, Sci-Fi" at bounding box center [892, 394] width 127 height 20
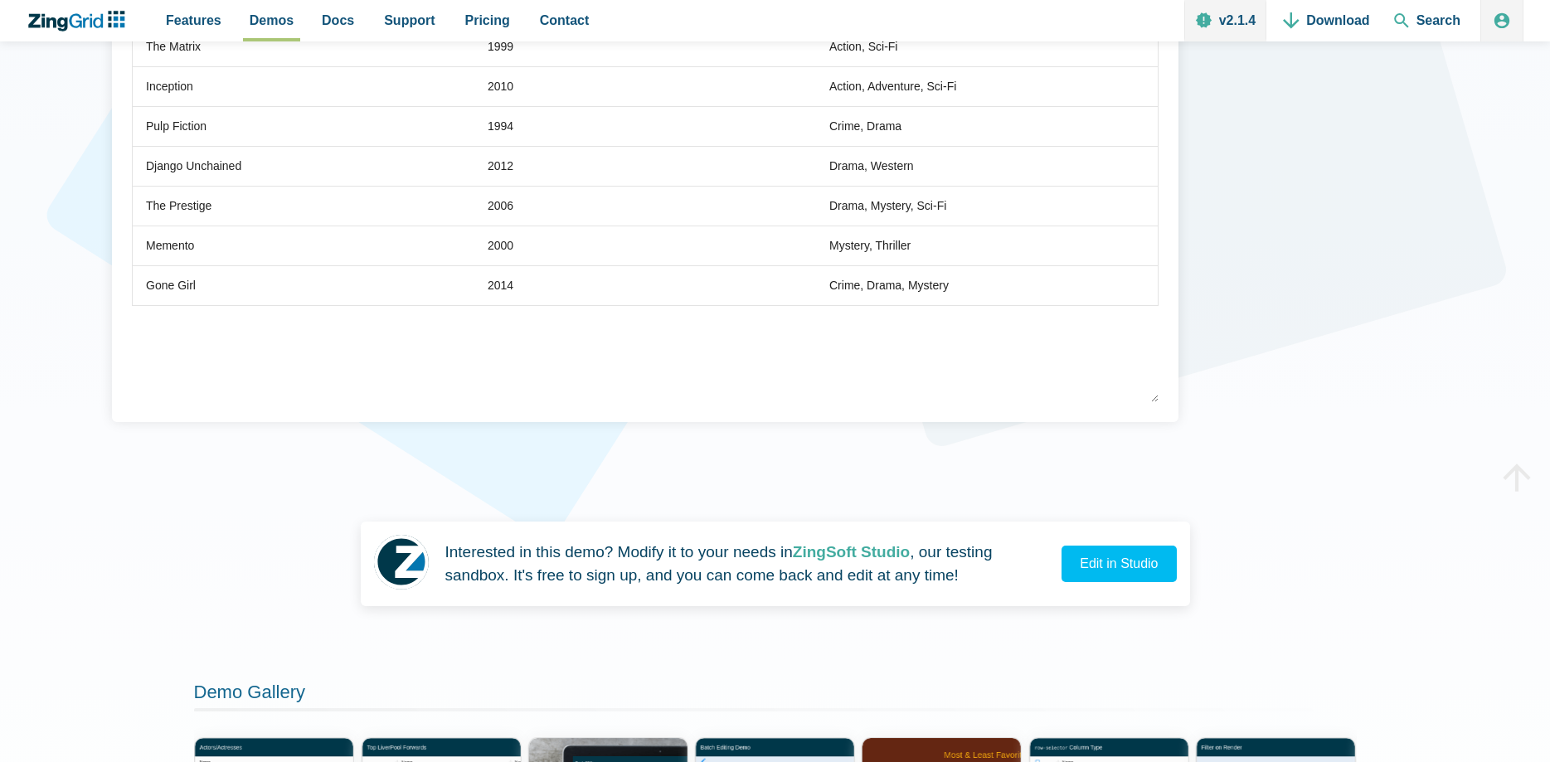
scroll to position [507, 0]
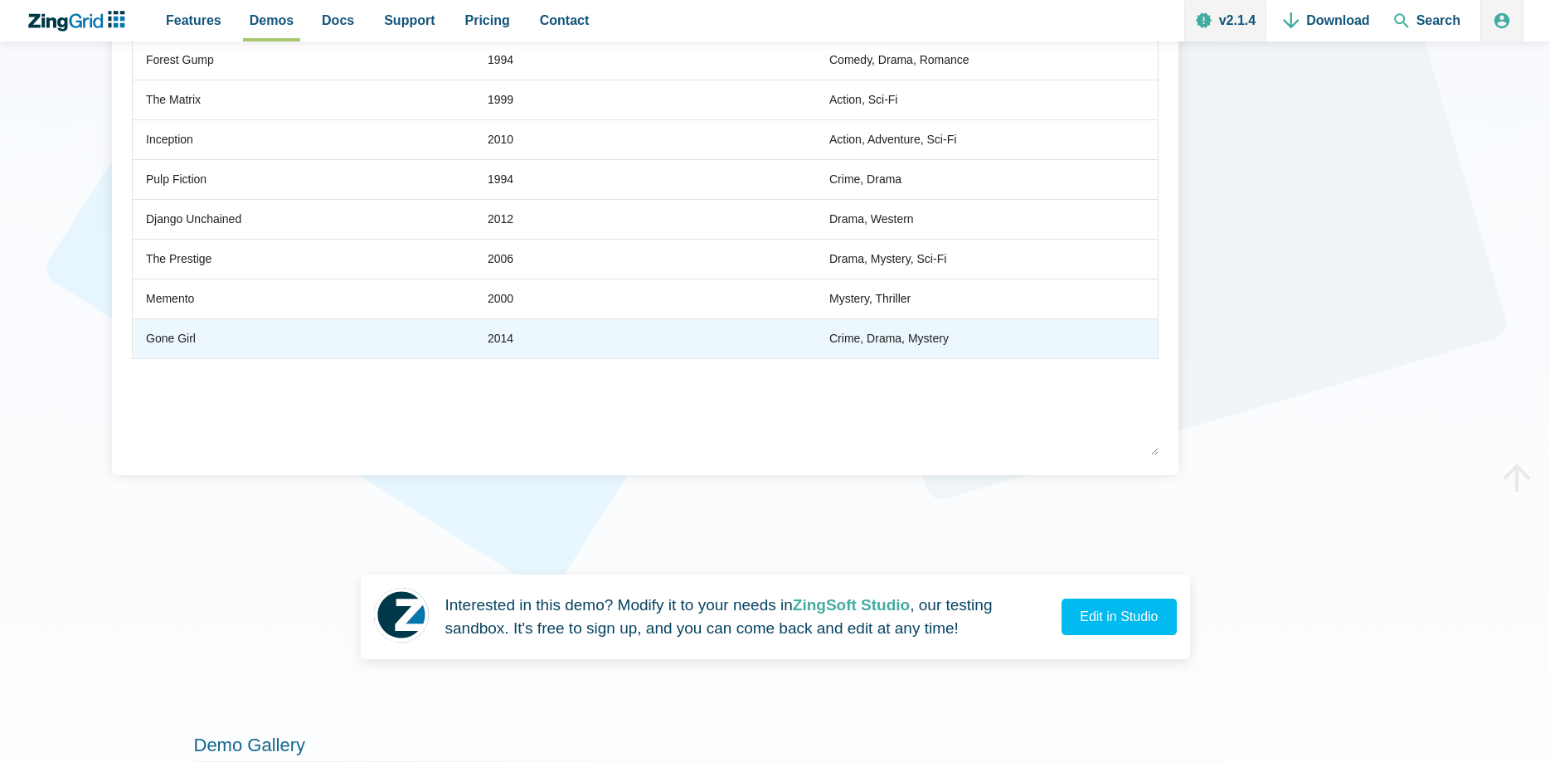
click at [505, 342] on div "2014" at bounding box center [501, 339] width 26 height 20
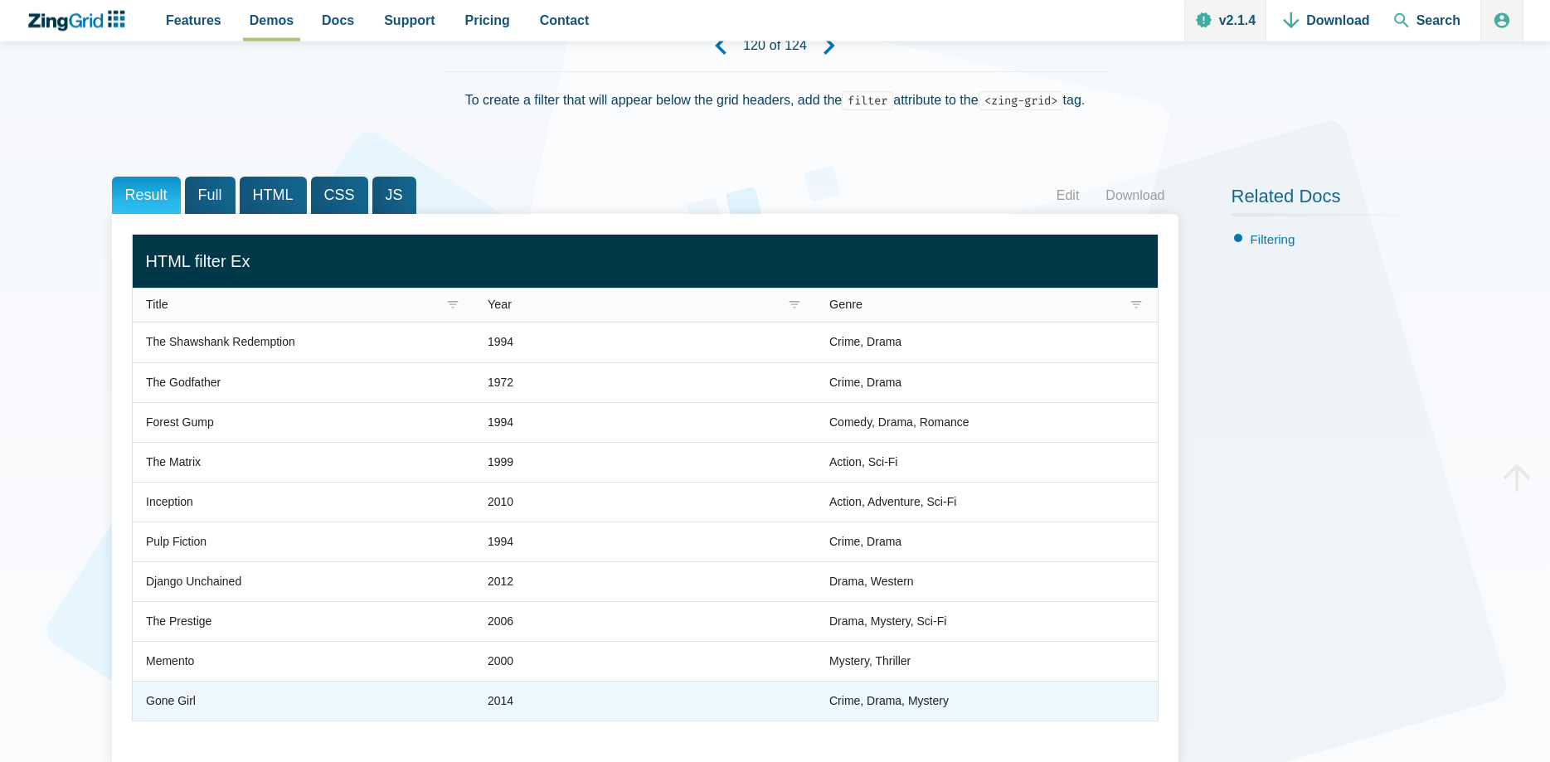
scroll to position [85, 0]
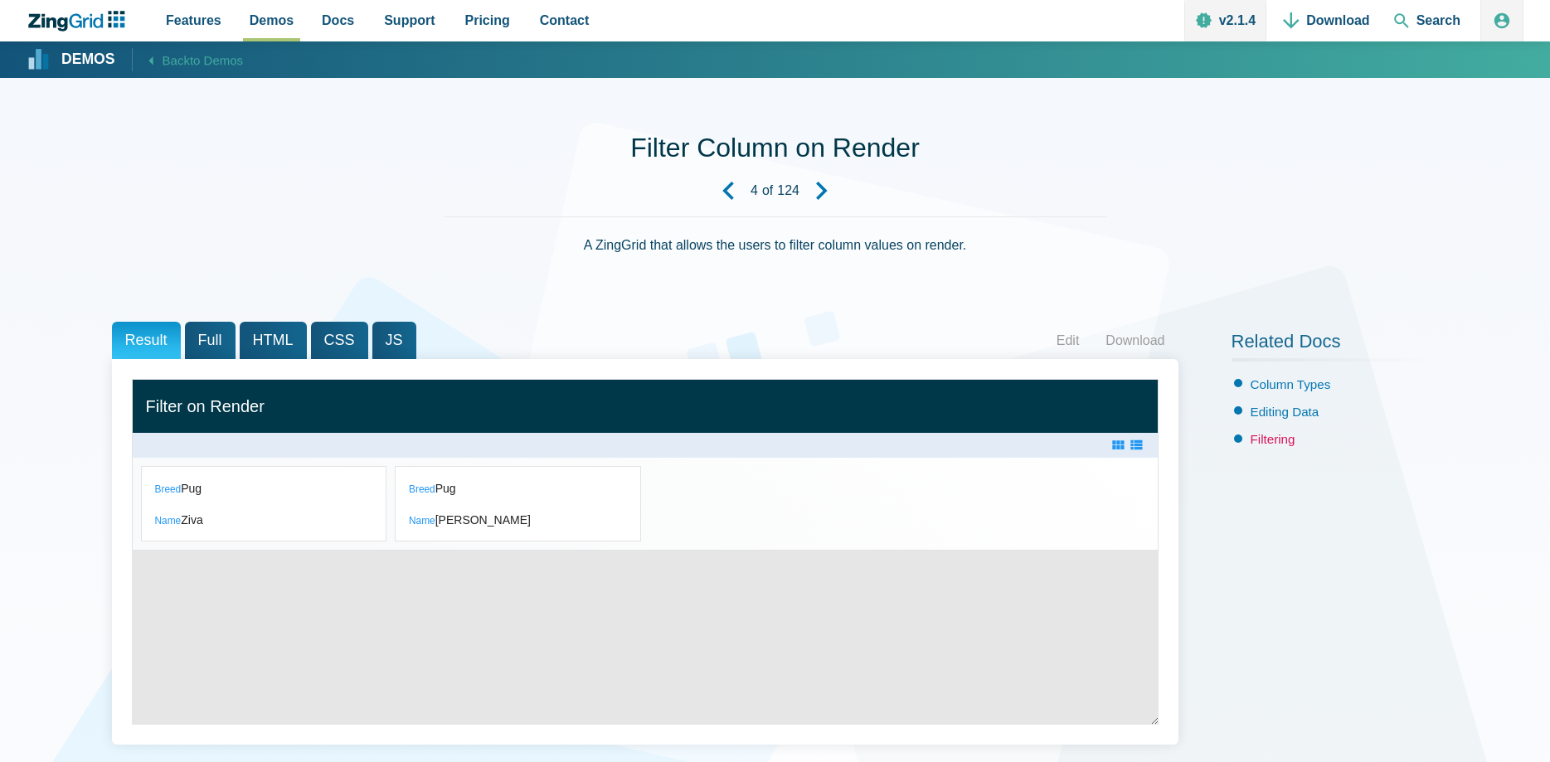
click at [1264, 445] on link "Filtering" at bounding box center [1272, 439] width 45 height 14
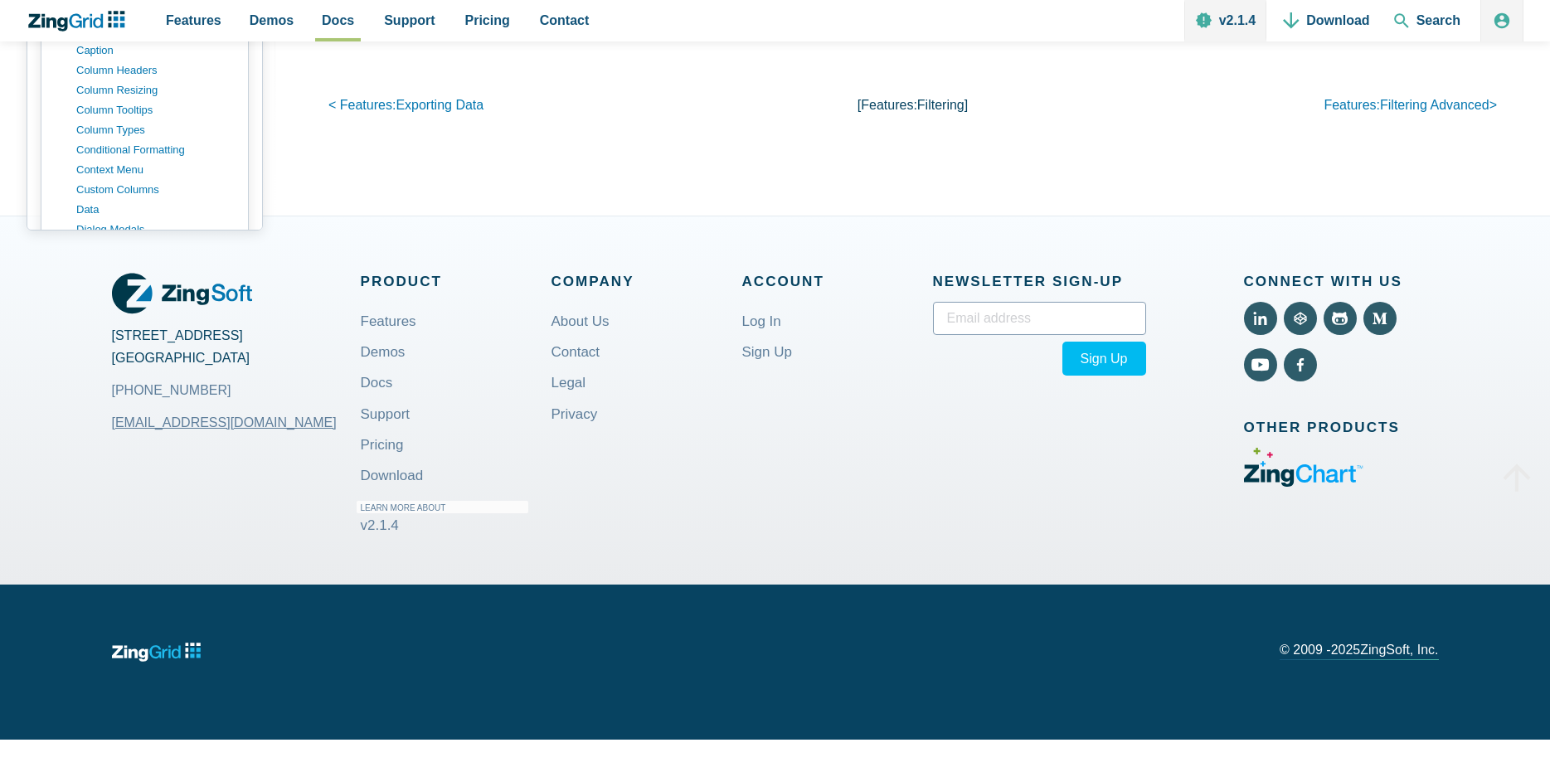
scroll to position [7961, 0]
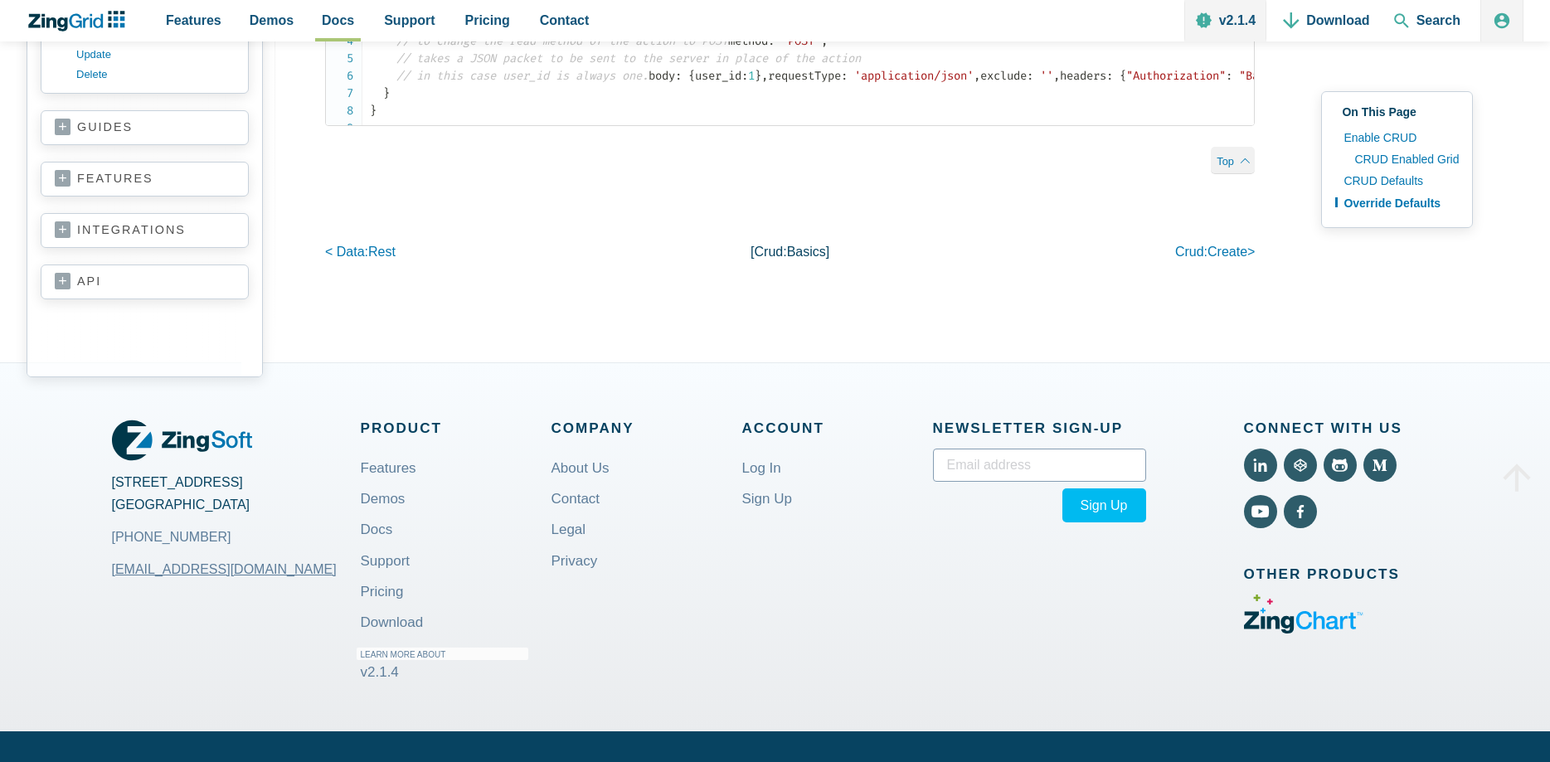
scroll to position [3563, 0]
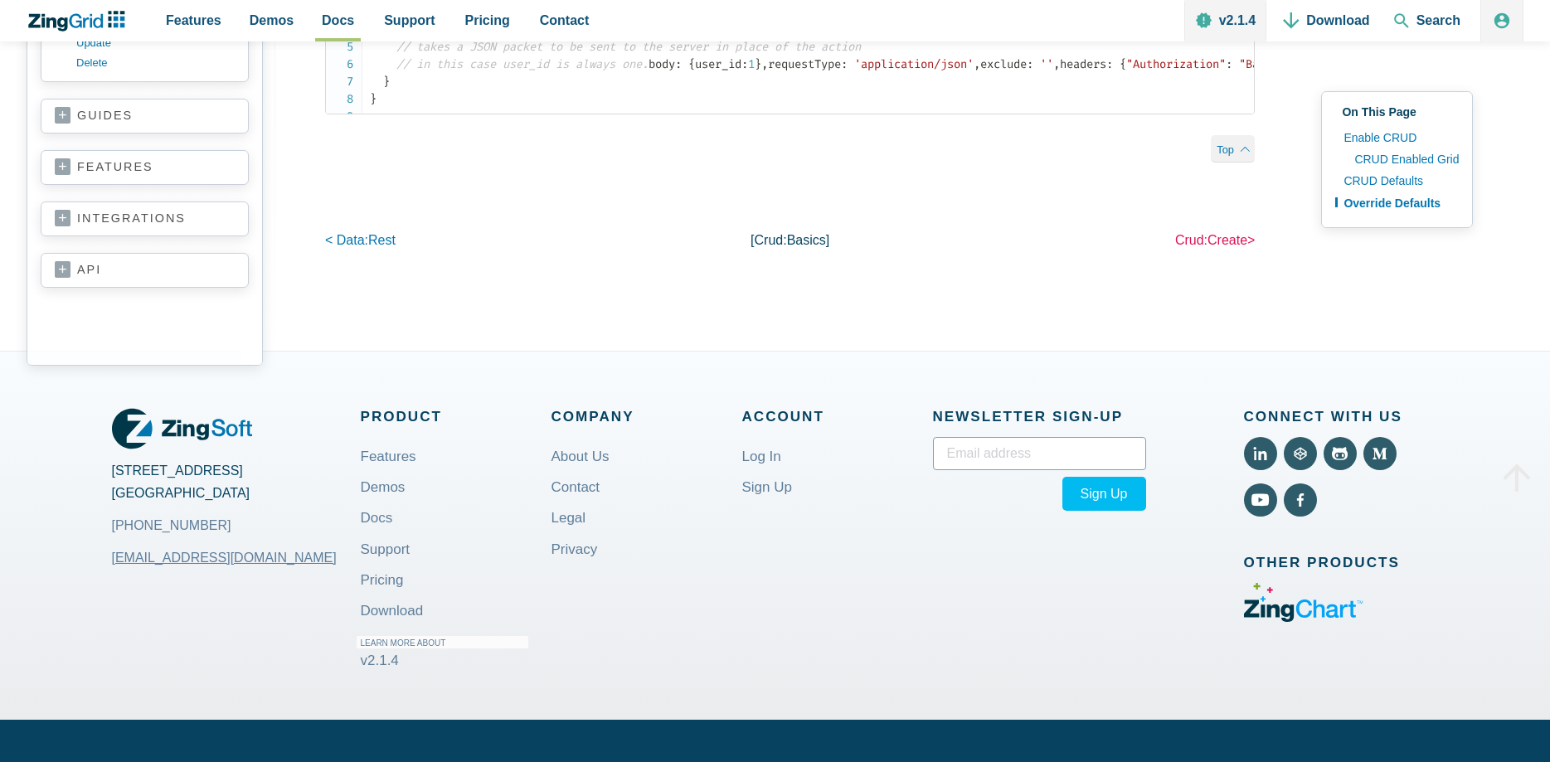
click at [1224, 247] on span "create" at bounding box center [1227, 240] width 40 height 14
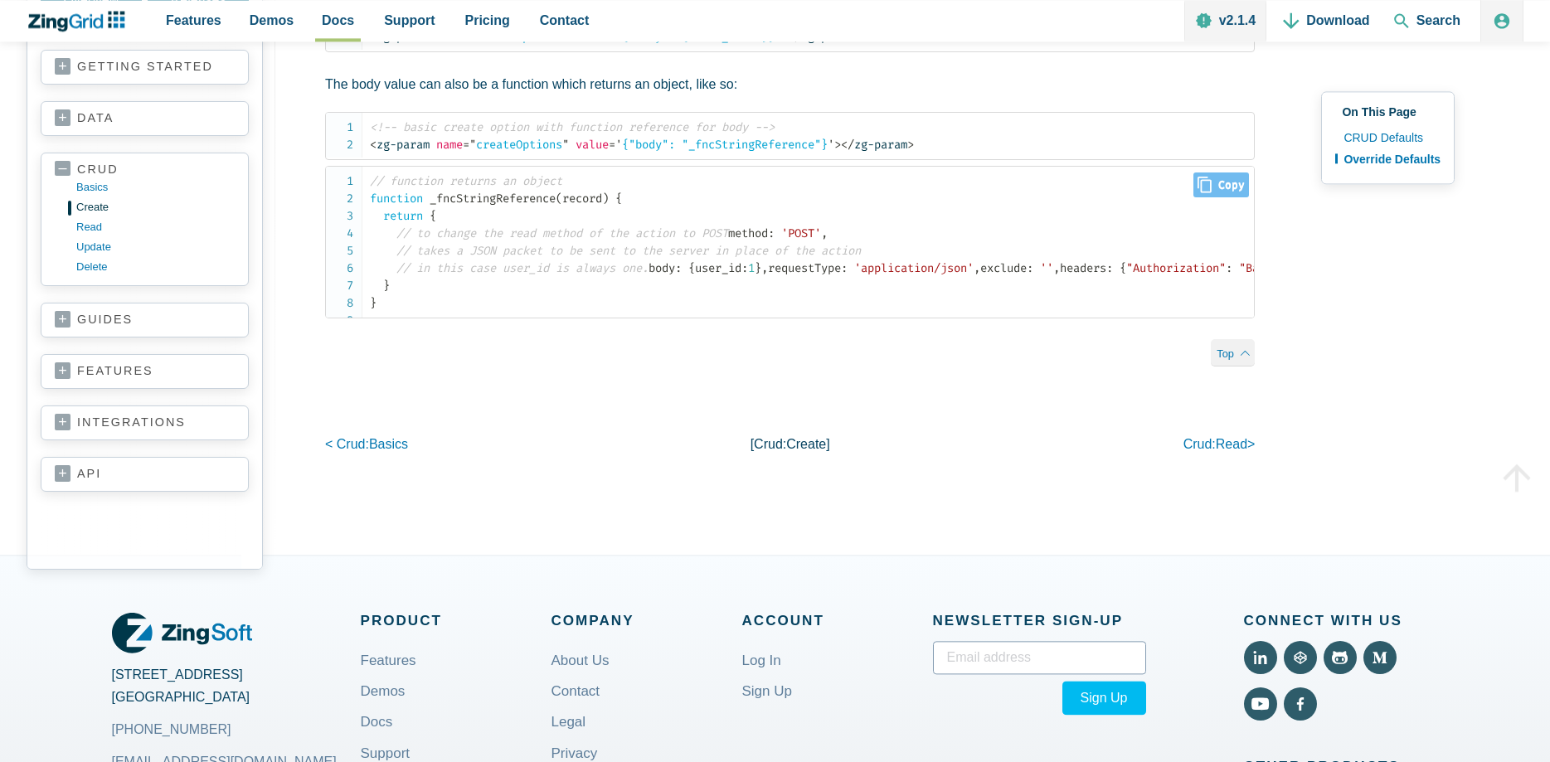
scroll to position [1607, 0]
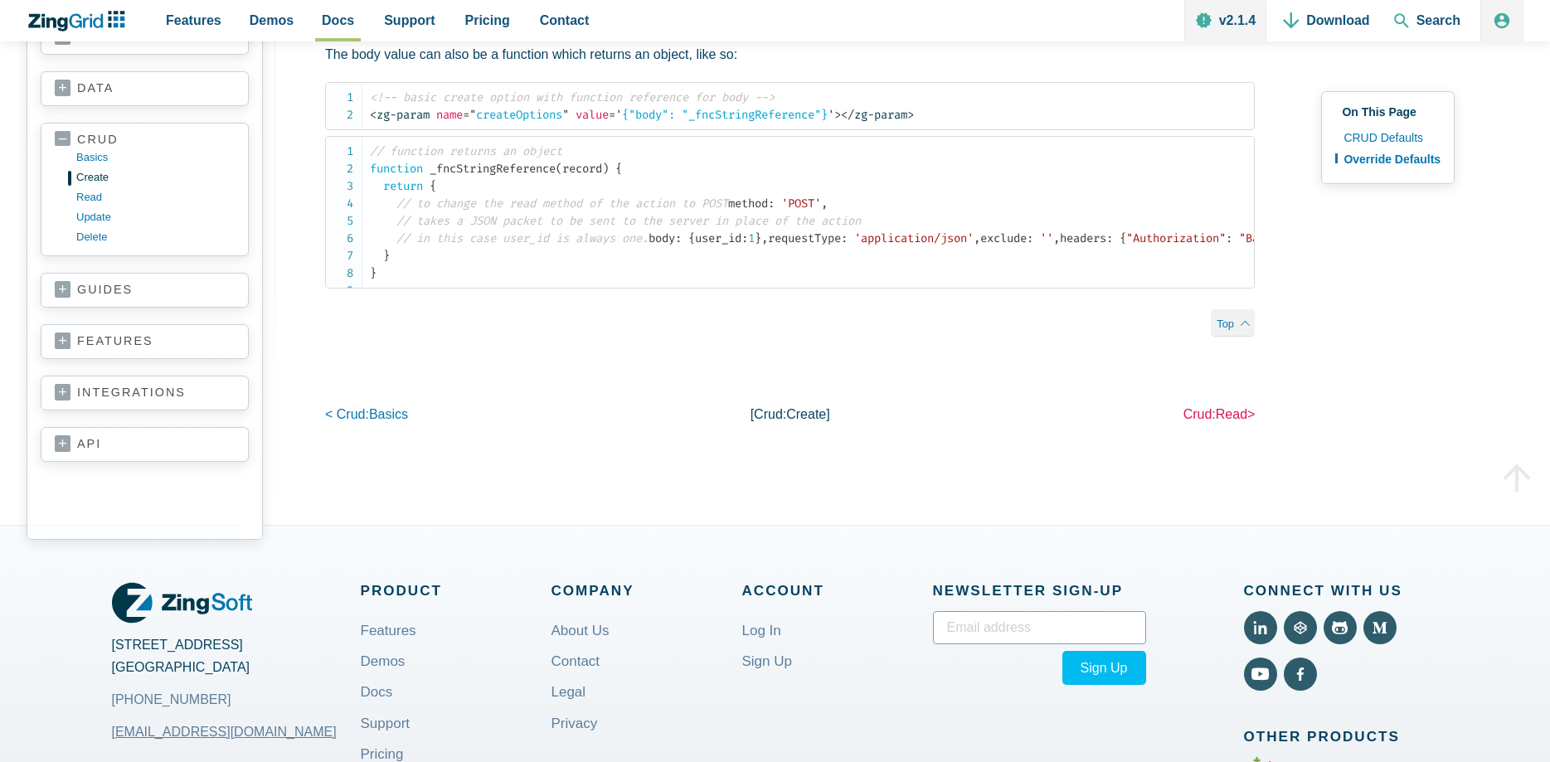
click at [1213, 421] on link "crud: read >" at bounding box center [1219, 414] width 72 height 14
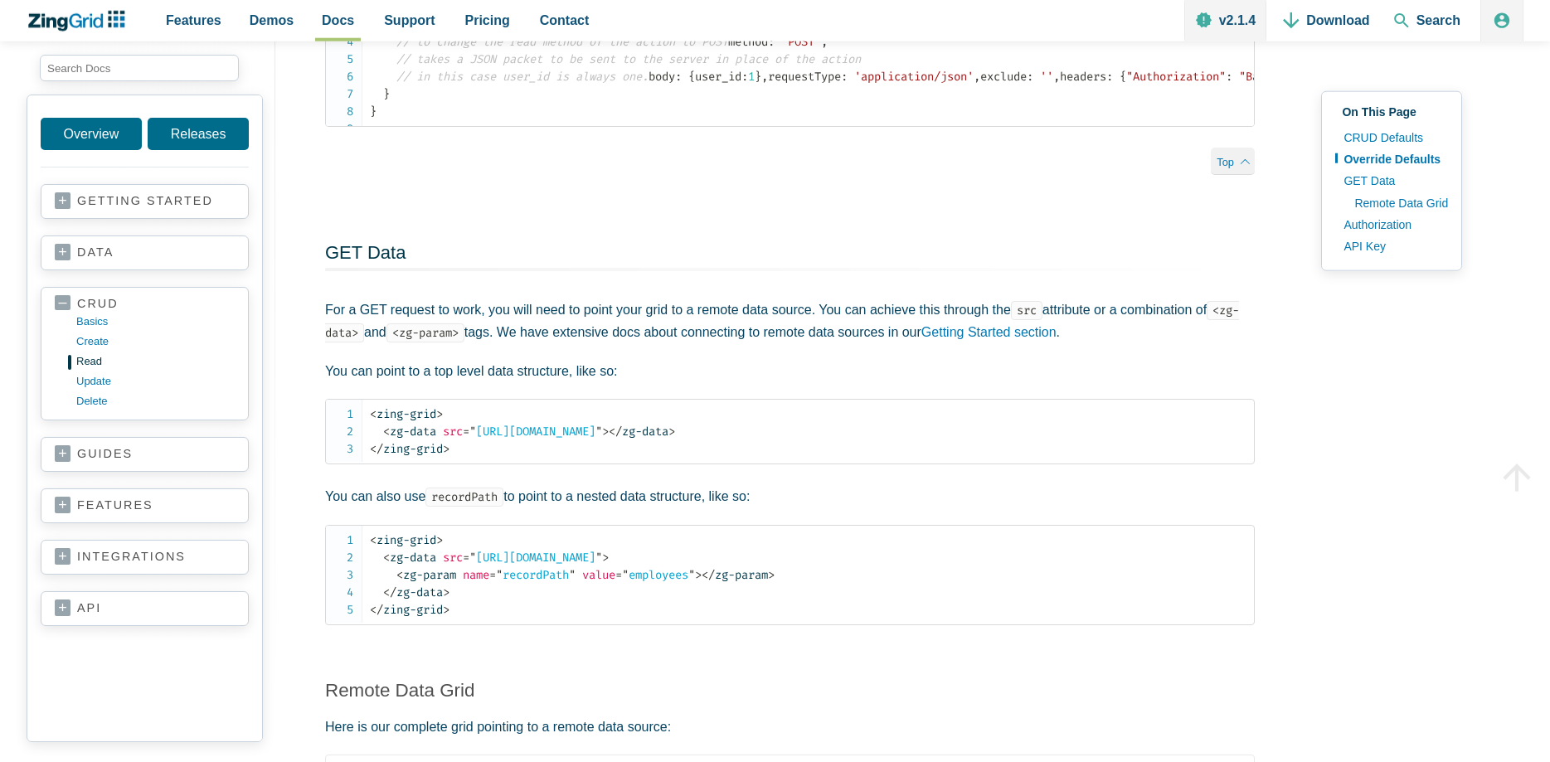
scroll to position [1776, 0]
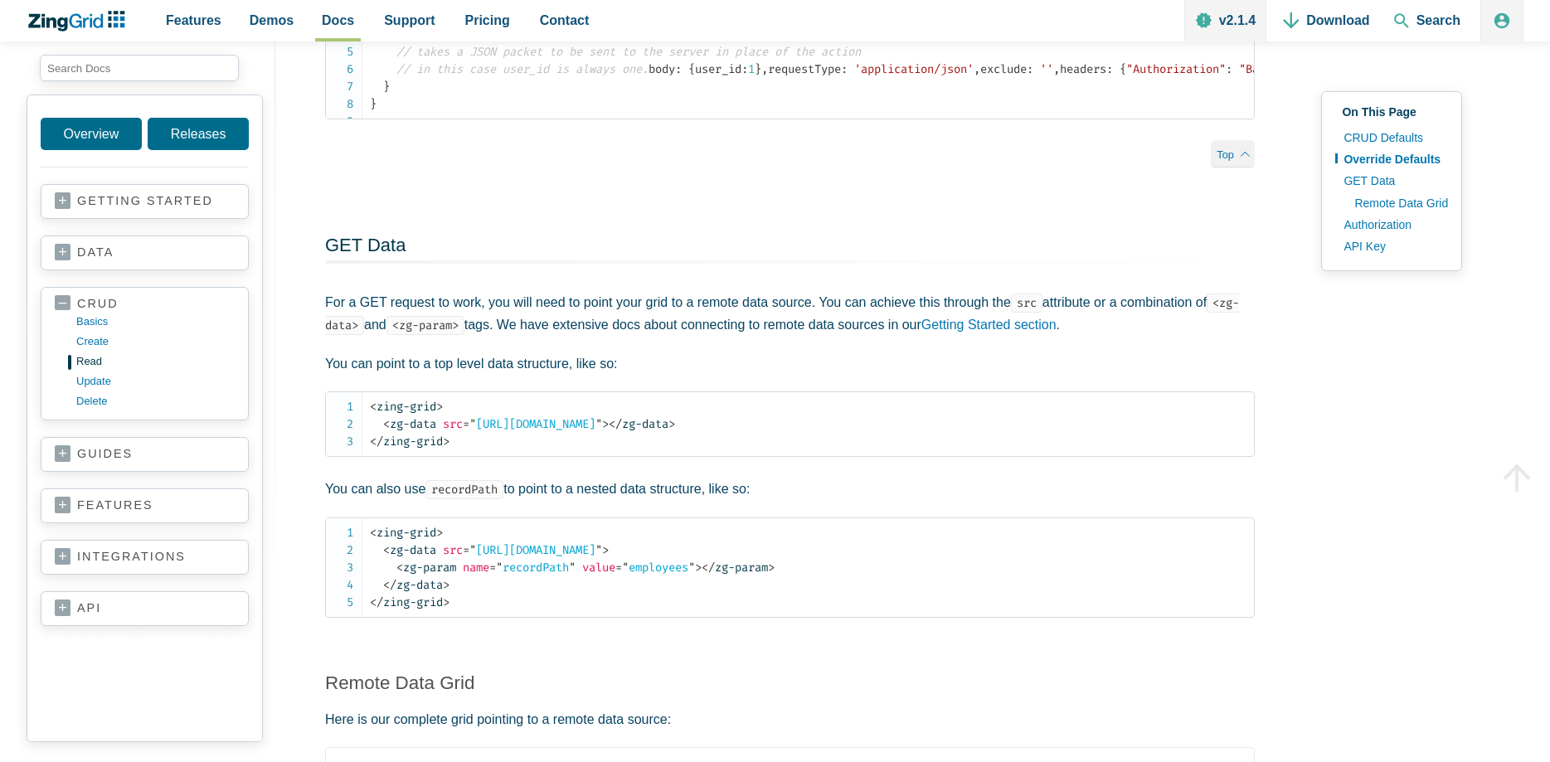
click at [69, 255] on link "data" at bounding box center [145, 253] width 180 height 17
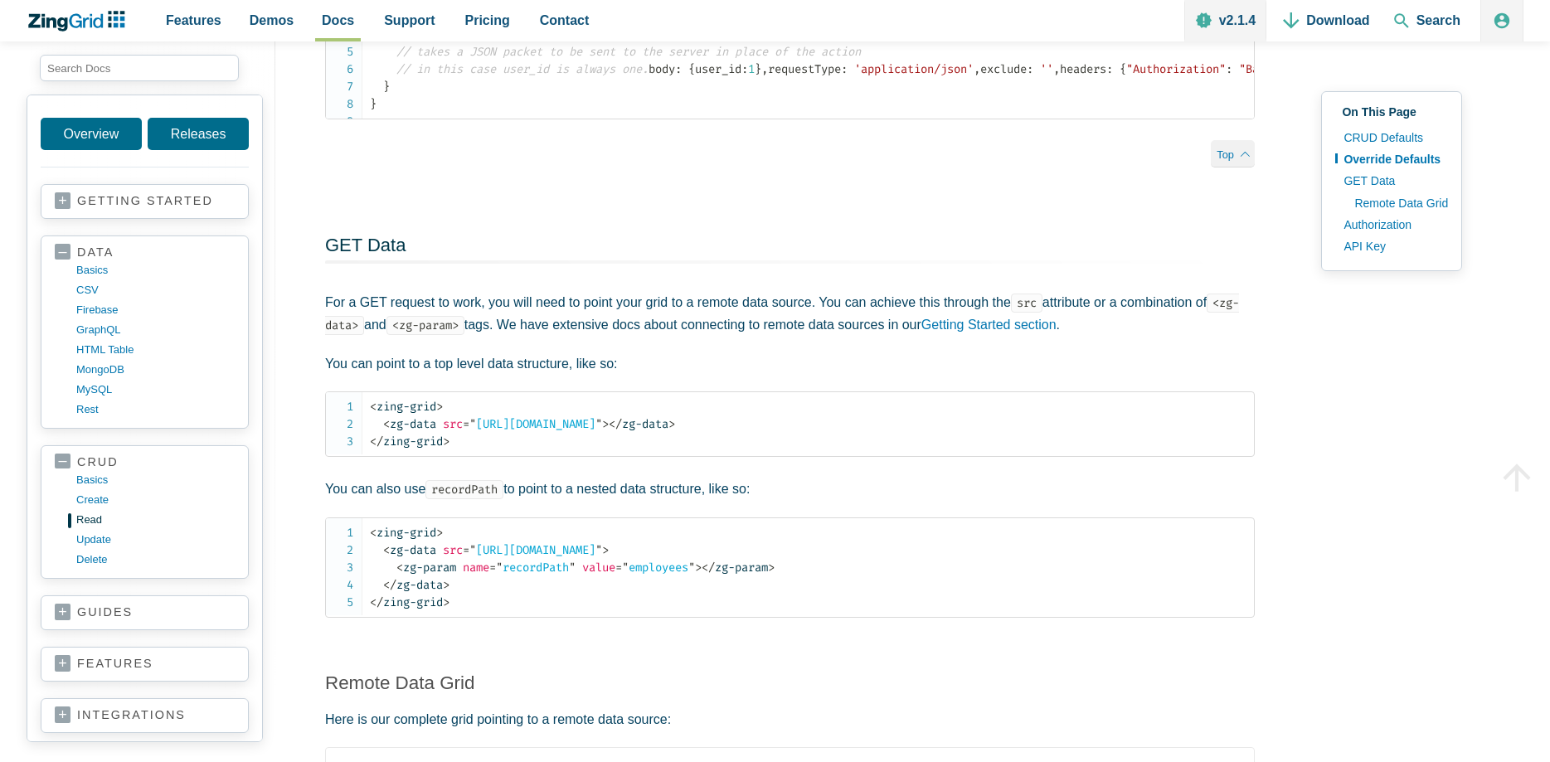
click at [57, 202] on link "getting started" at bounding box center [145, 201] width 180 height 17
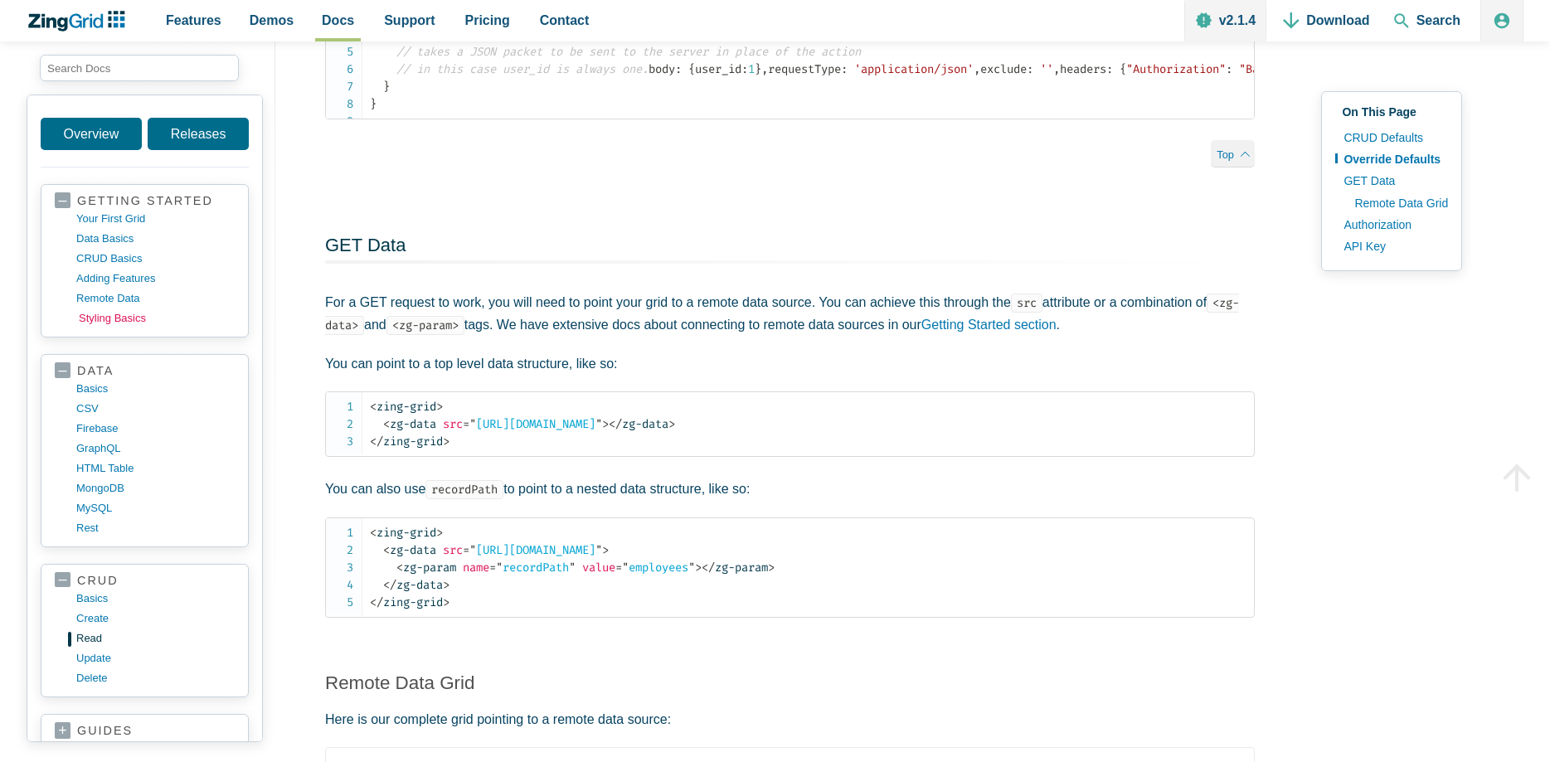
click at [106, 323] on link "styling basics" at bounding box center [158, 318] width 158 height 20
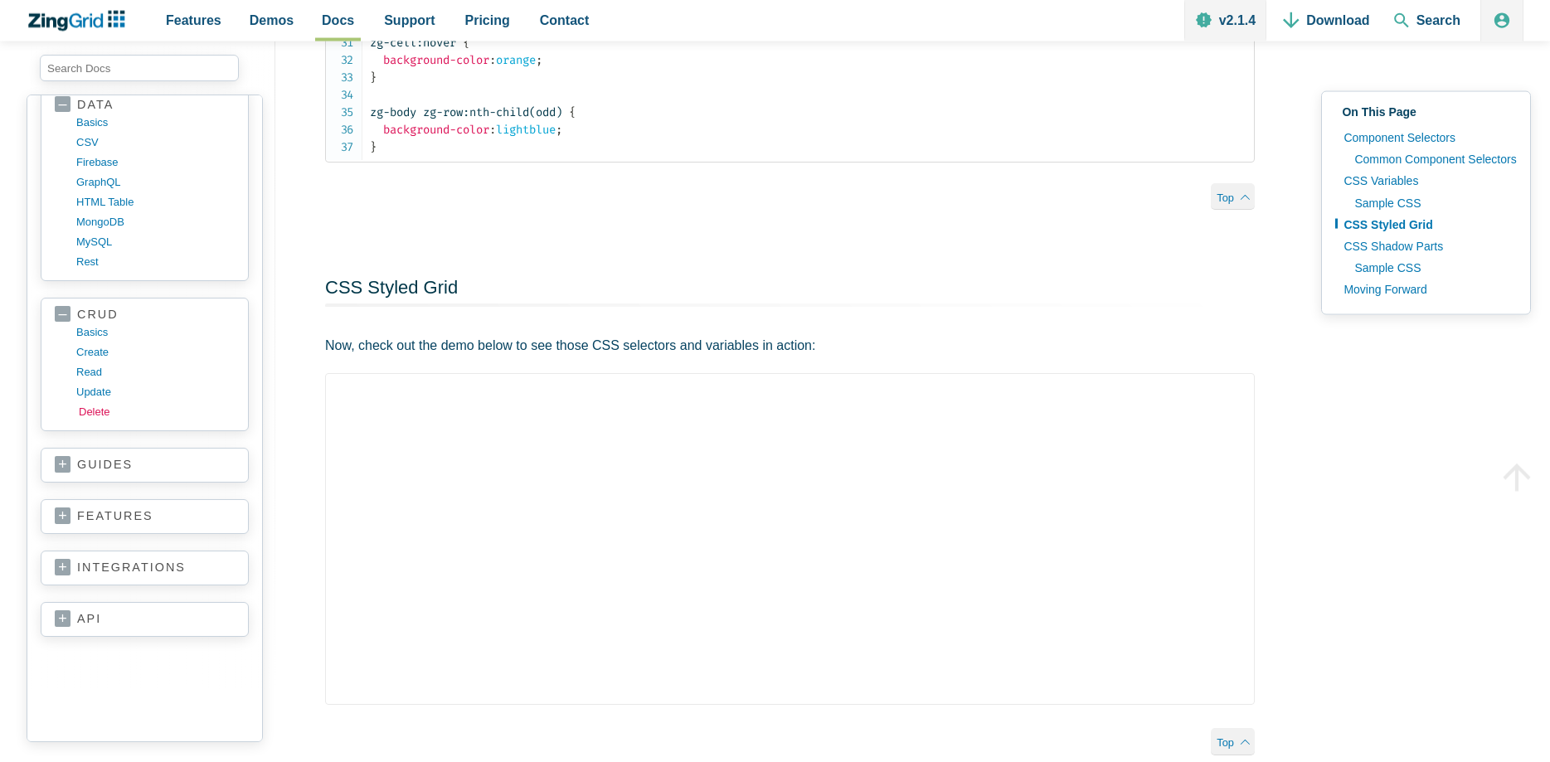
scroll to position [1522, 0]
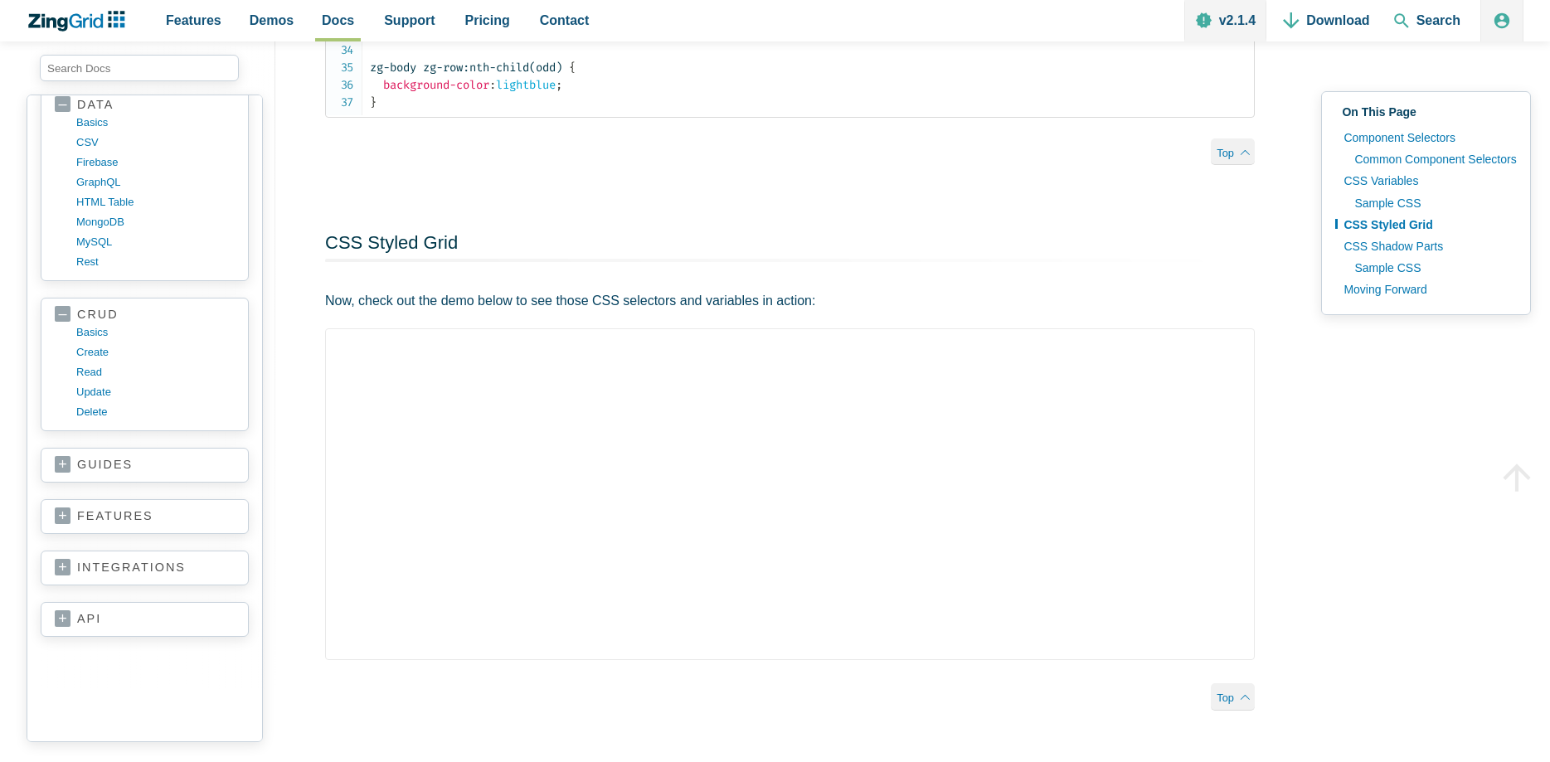
click at [65, 517] on link "features" at bounding box center [145, 516] width 180 height 17
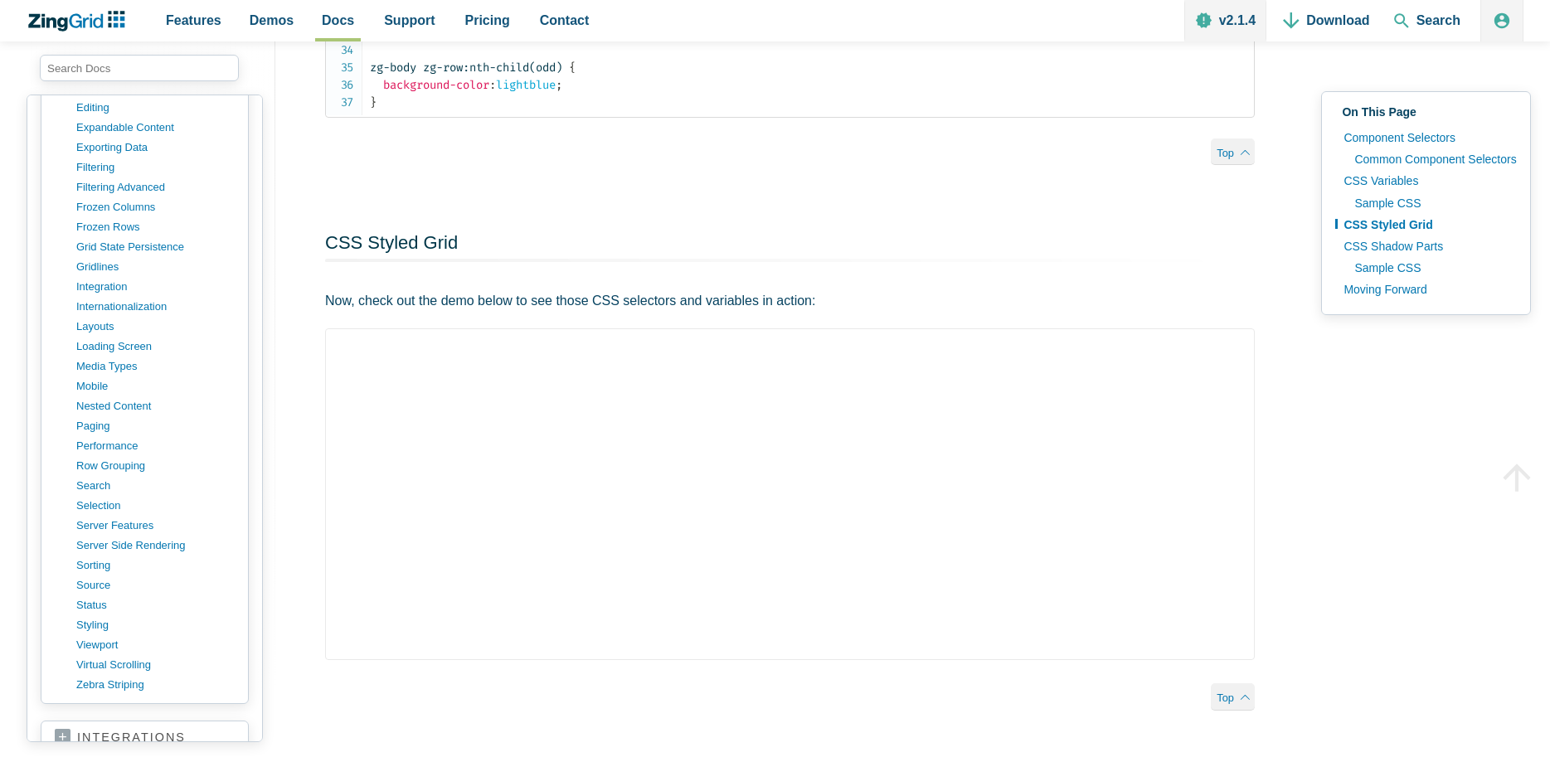
scroll to position [1102, 0]
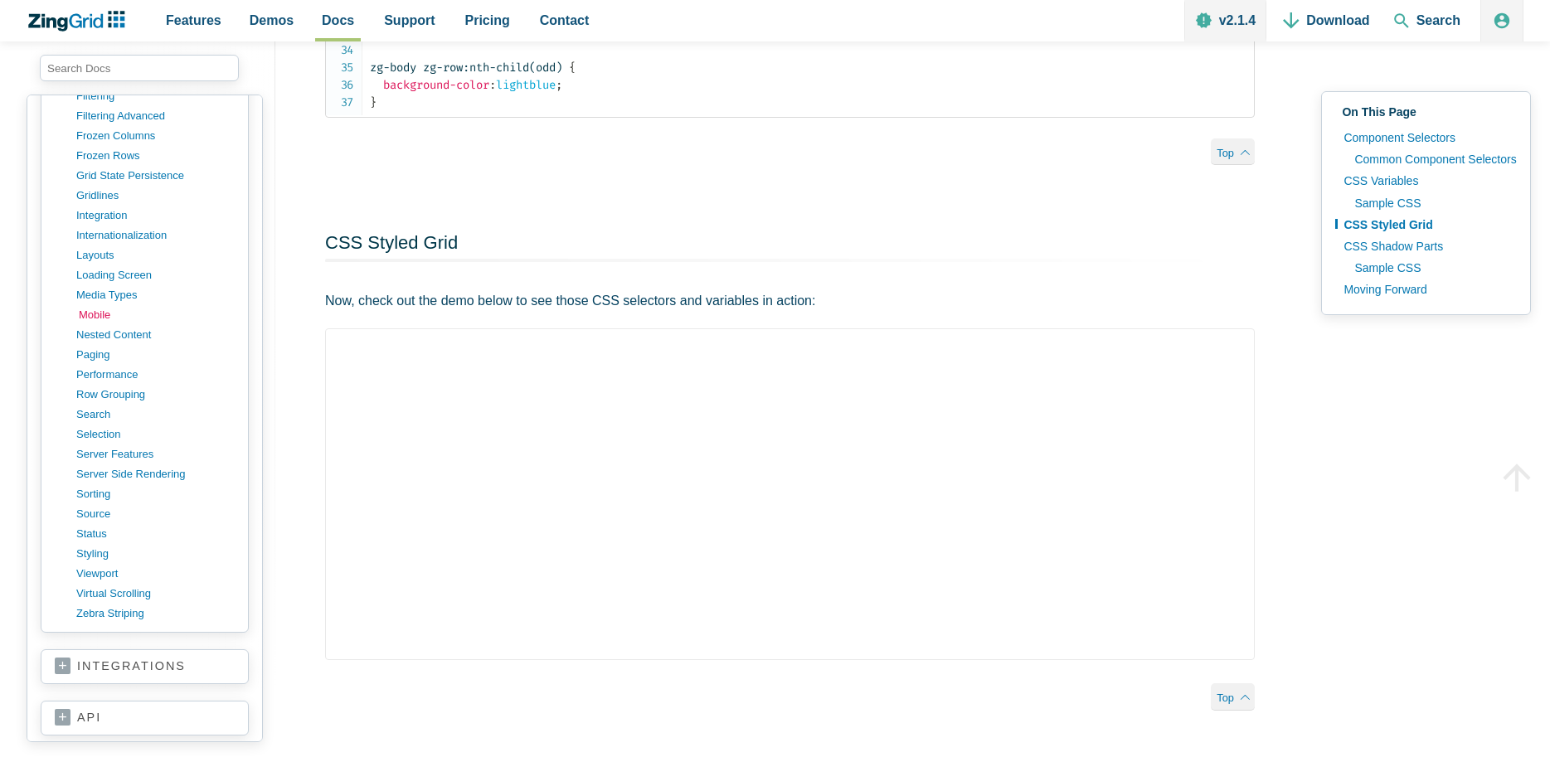
click at [101, 318] on link "mobile" at bounding box center [158, 315] width 158 height 20
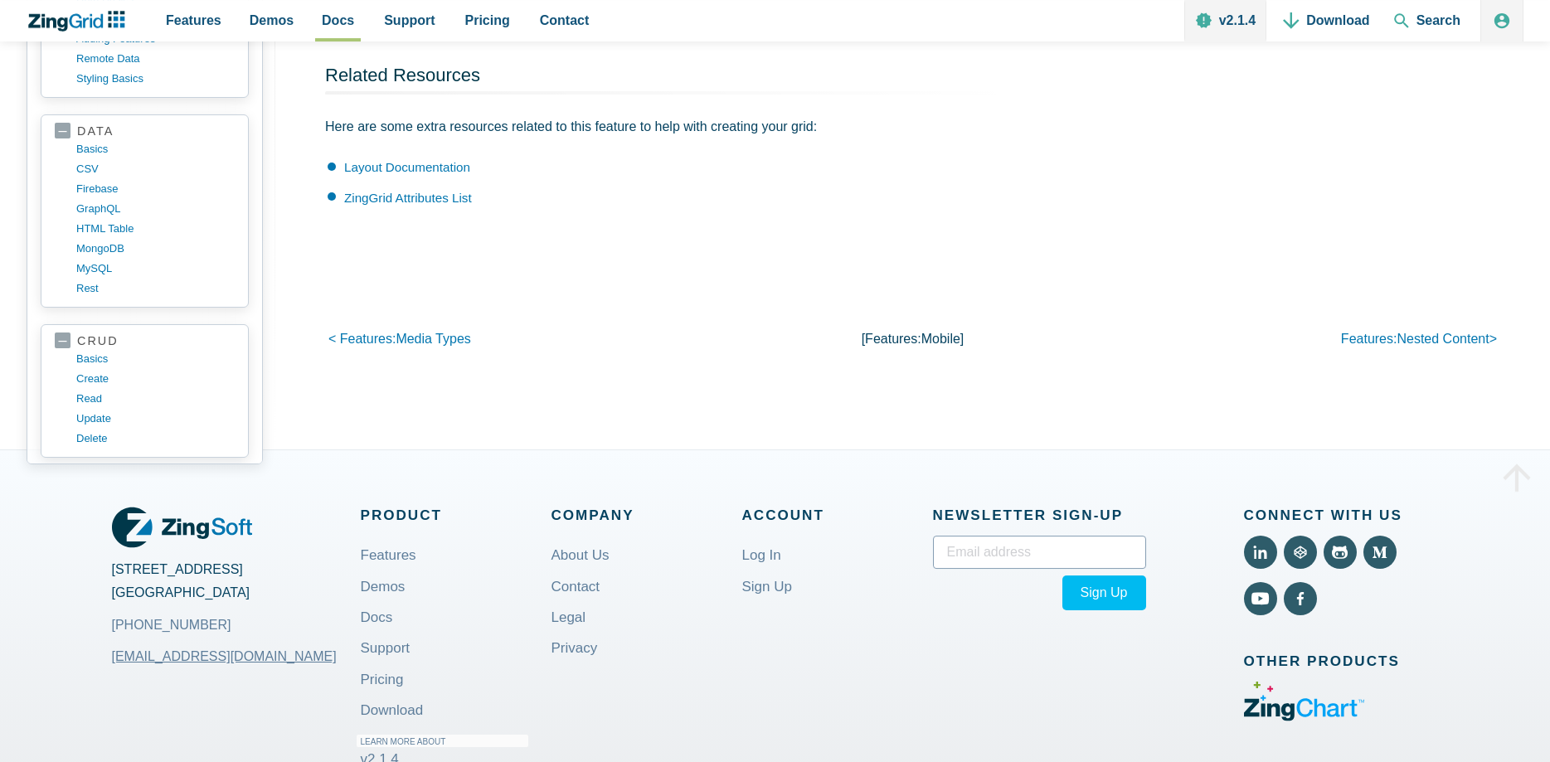
scroll to position [2199, 0]
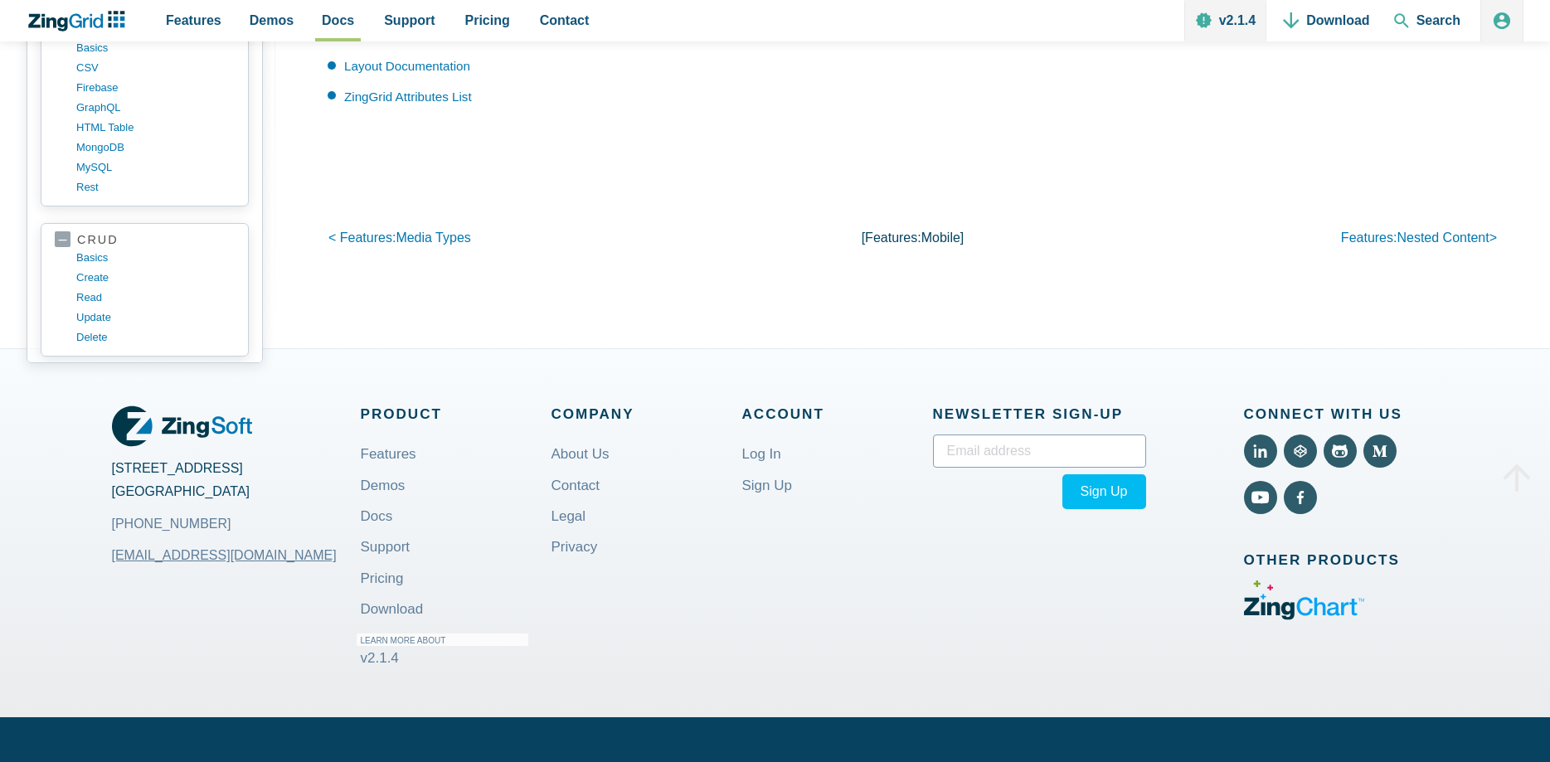
click at [1500, 30] on icon "App Header" at bounding box center [1502, 21] width 20 height 20
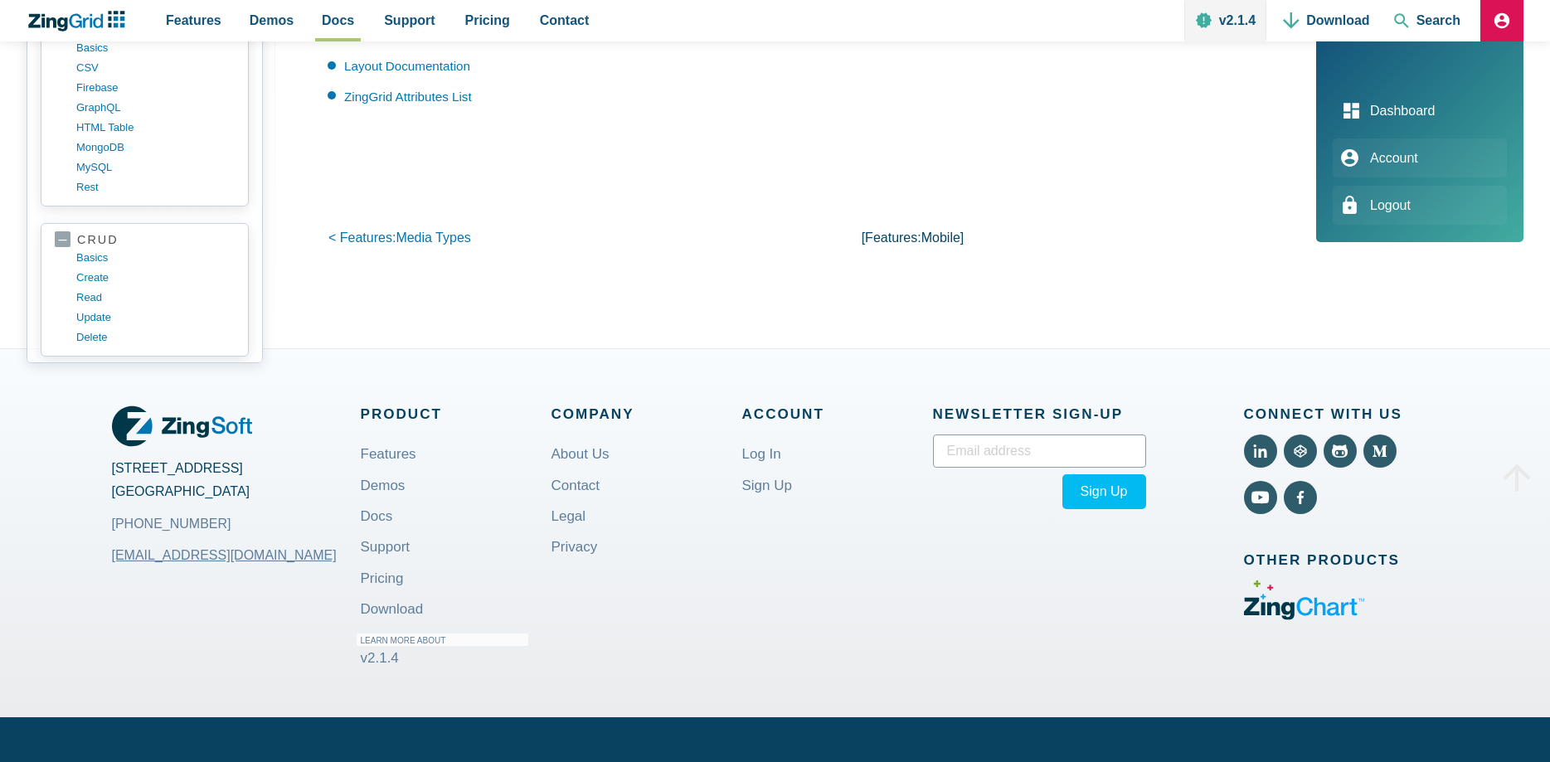
click at [1408, 113] on link "Dashboard" at bounding box center [1419, 110] width 174 height 39
